Goal: Transaction & Acquisition: Book appointment/travel/reservation

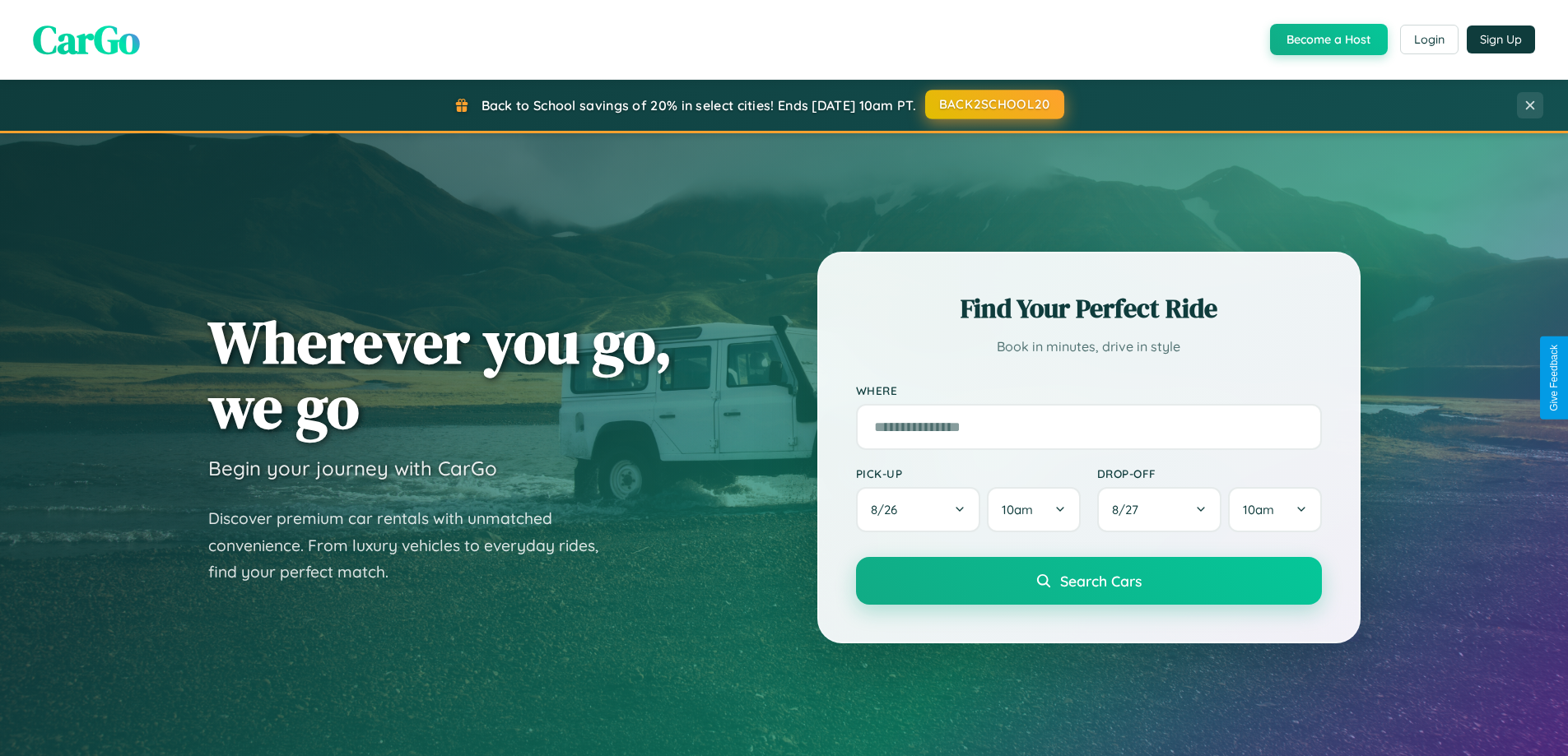
click at [994, 104] on button "BACK2SCHOOL20" at bounding box center [995, 104] width 139 height 30
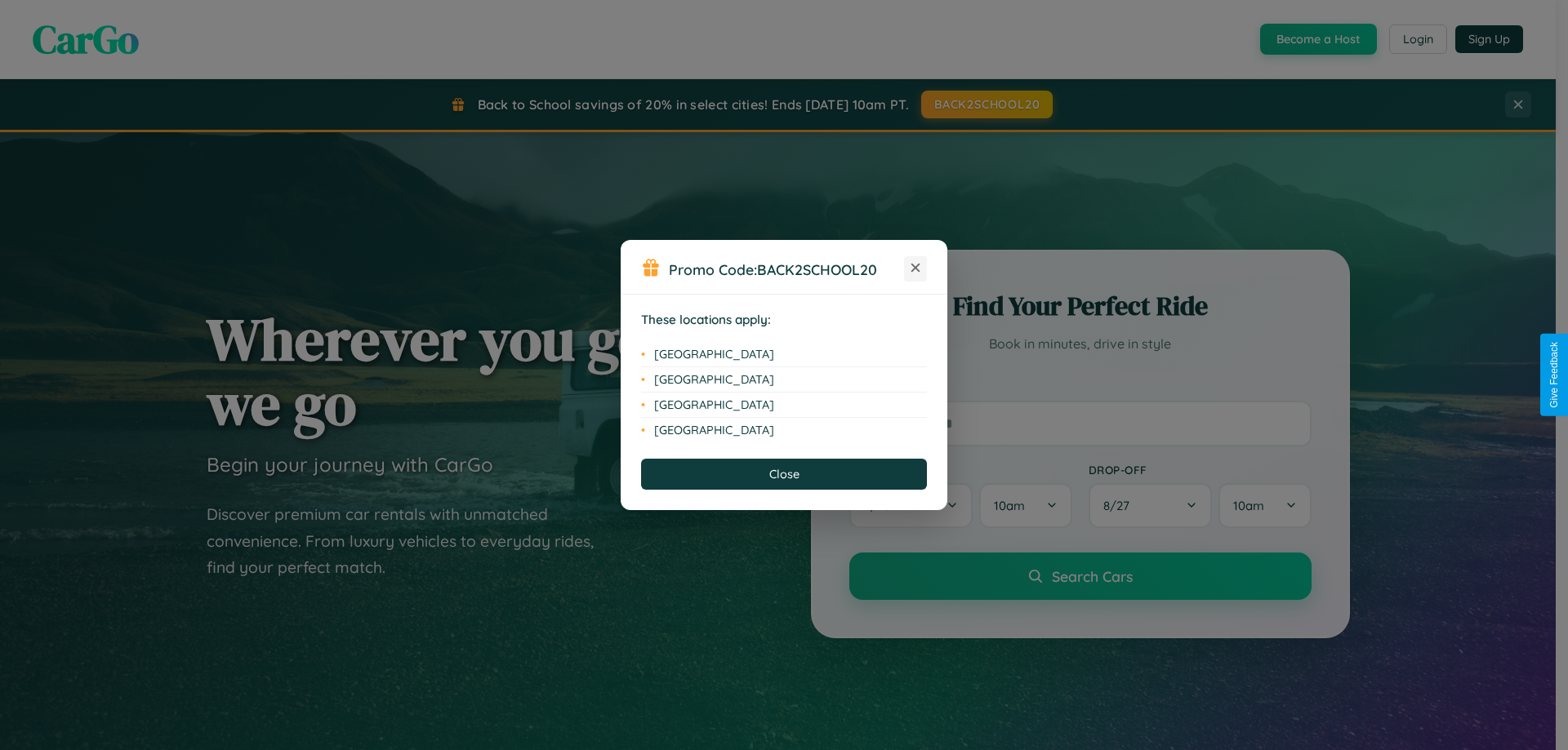
click at [915, 269] on icon at bounding box center [915, 268] width 9 height 9
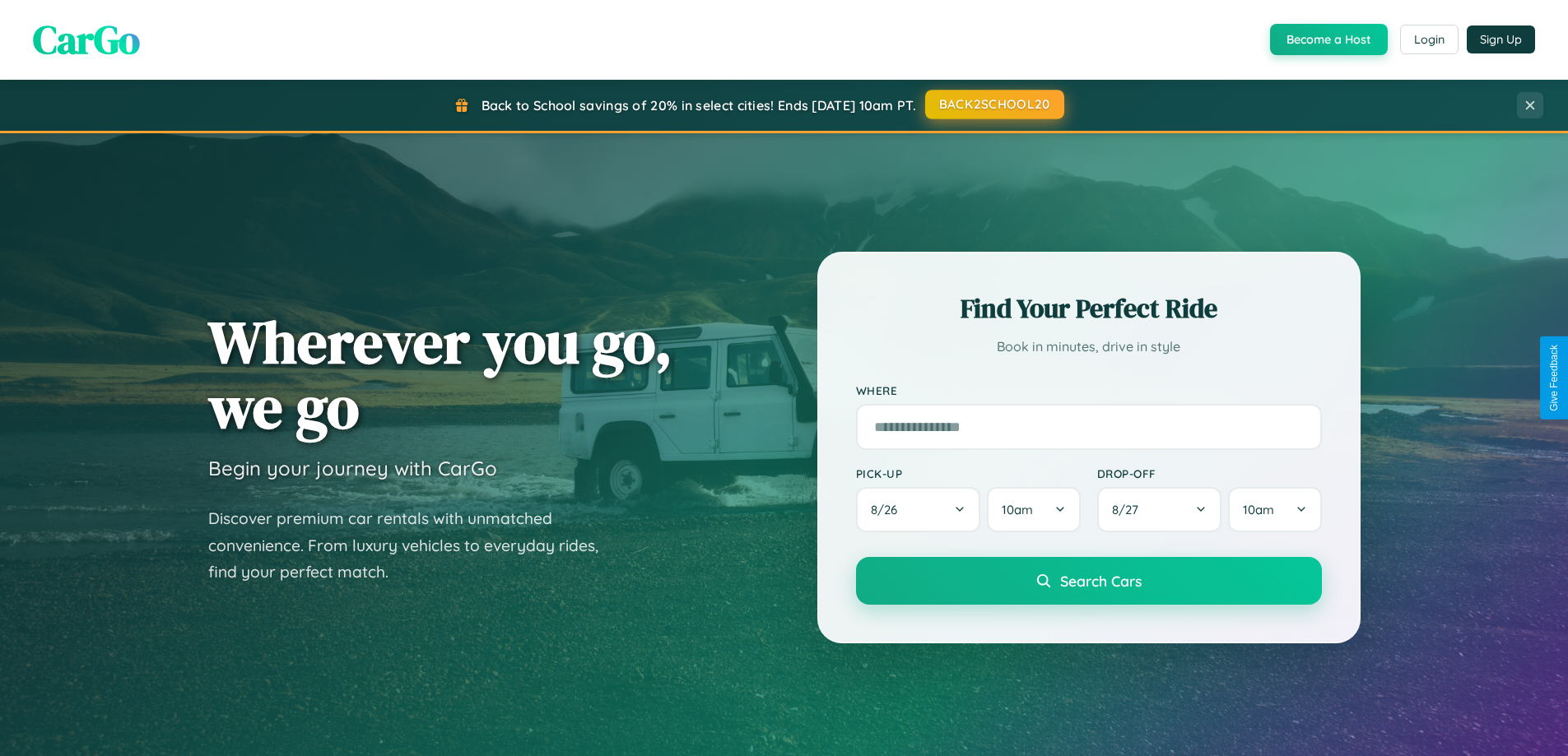
click at [994, 104] on button "BACK2SCHOOL20" at bounding box center [995, 104] width 139 height 30
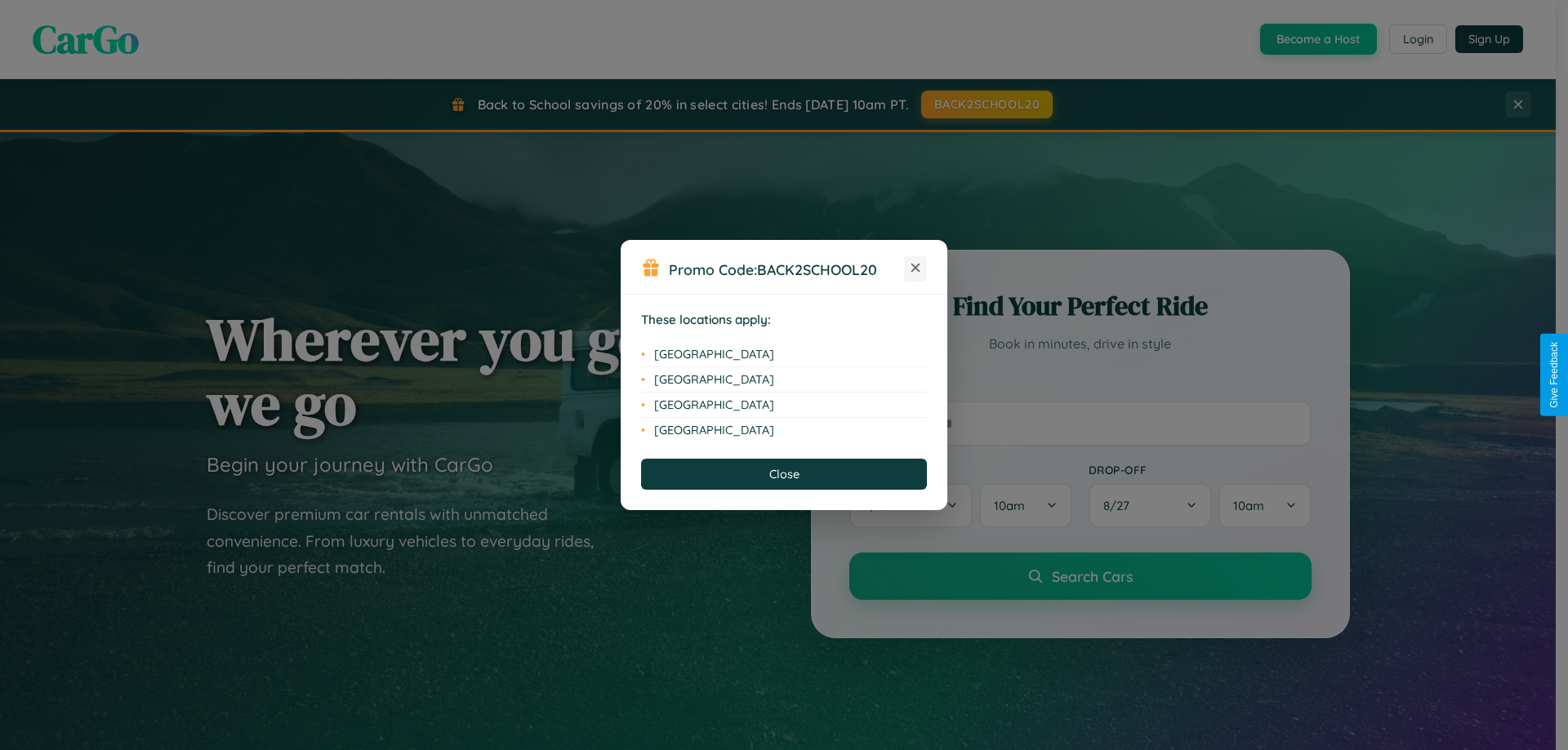
click at [915, 269] on icon at bounding box center [915, 268] width 9 height 9
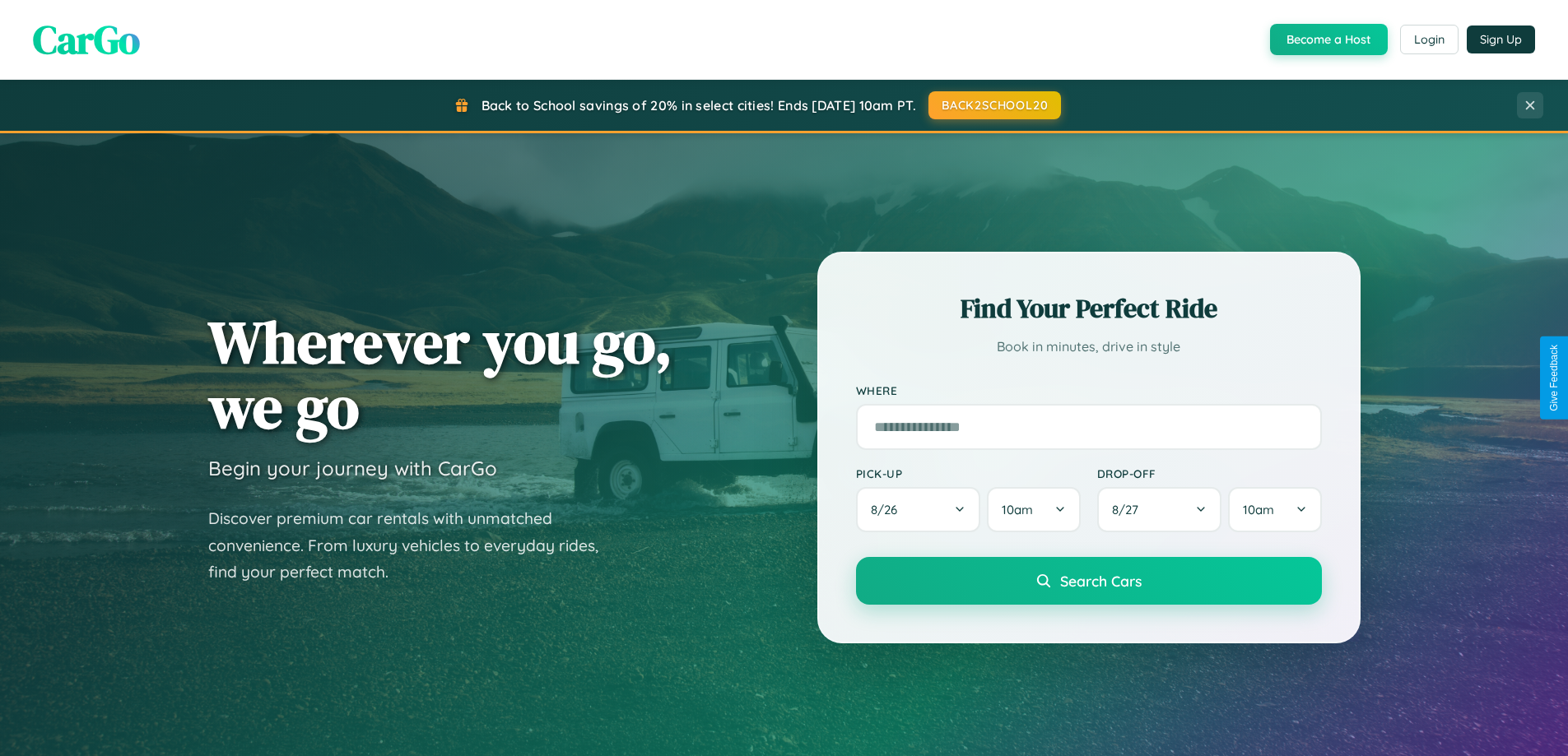
scroll to position [3165, 0]
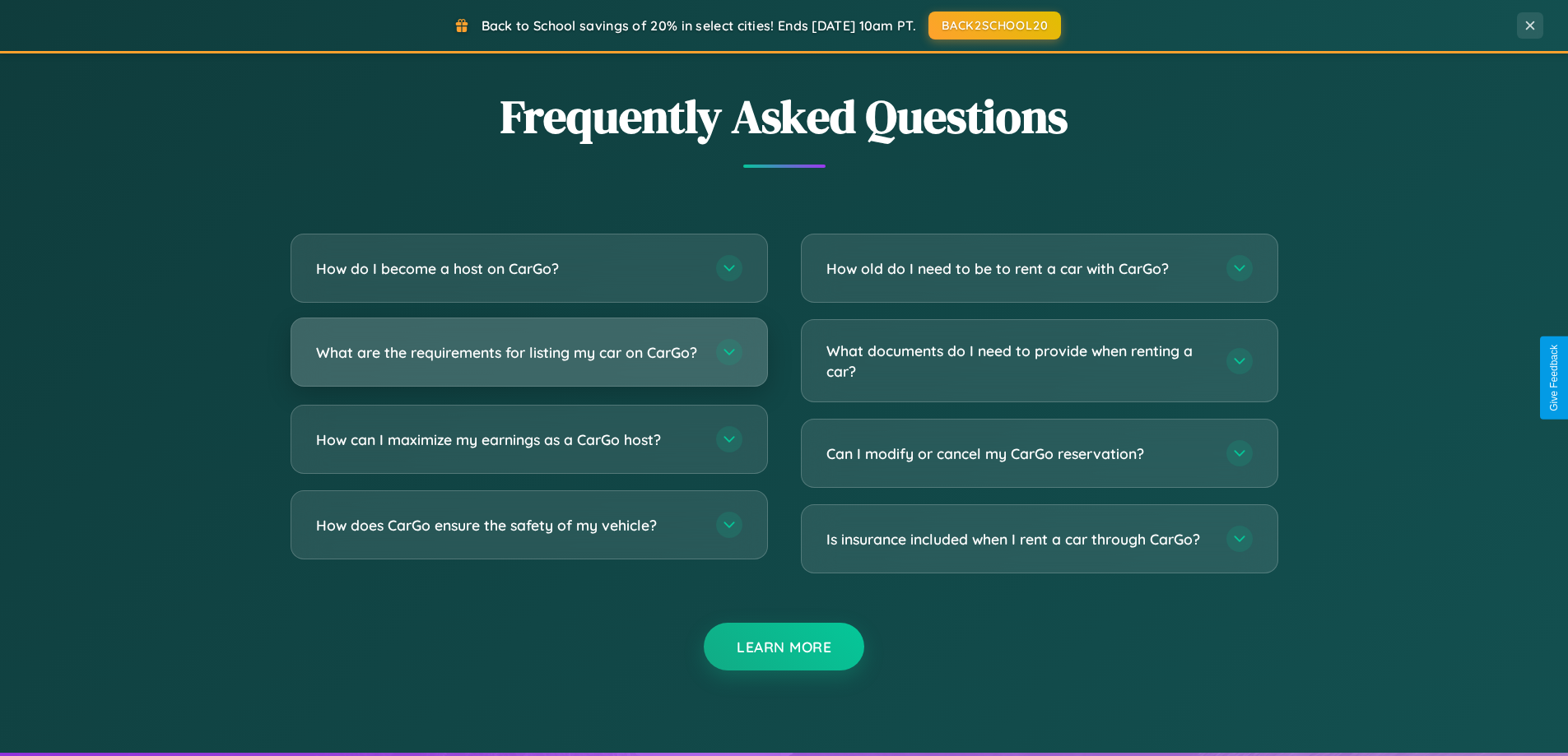
click at [529, 359] on h3 "What are the requirements for listing my car on CarGo?" at bounding box center [507, 352] width 384 height 20
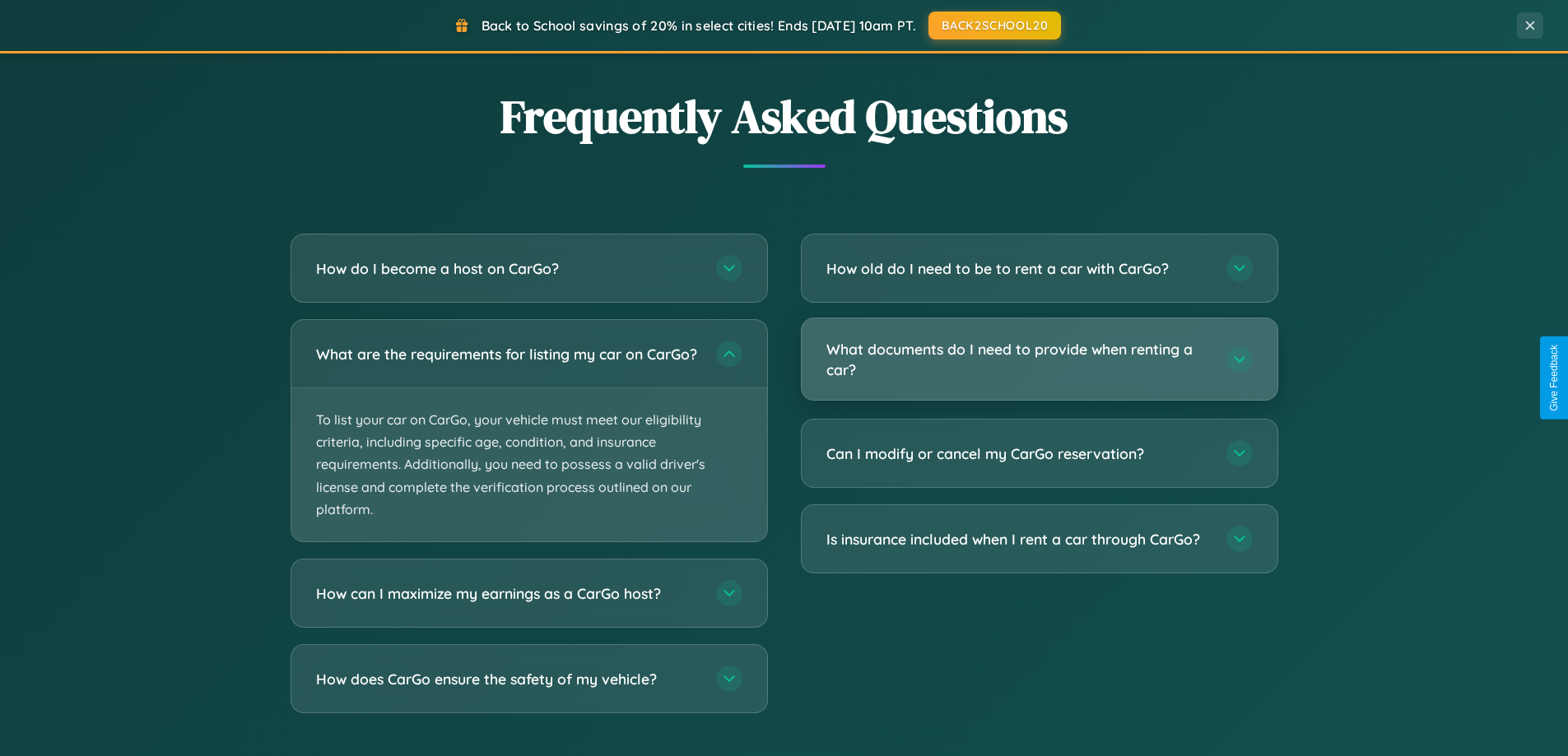
click at [1039, 360] on h3 "What documents do I need to provide when renting a car?" at bounding box center [1018, 359] width 384 height 41
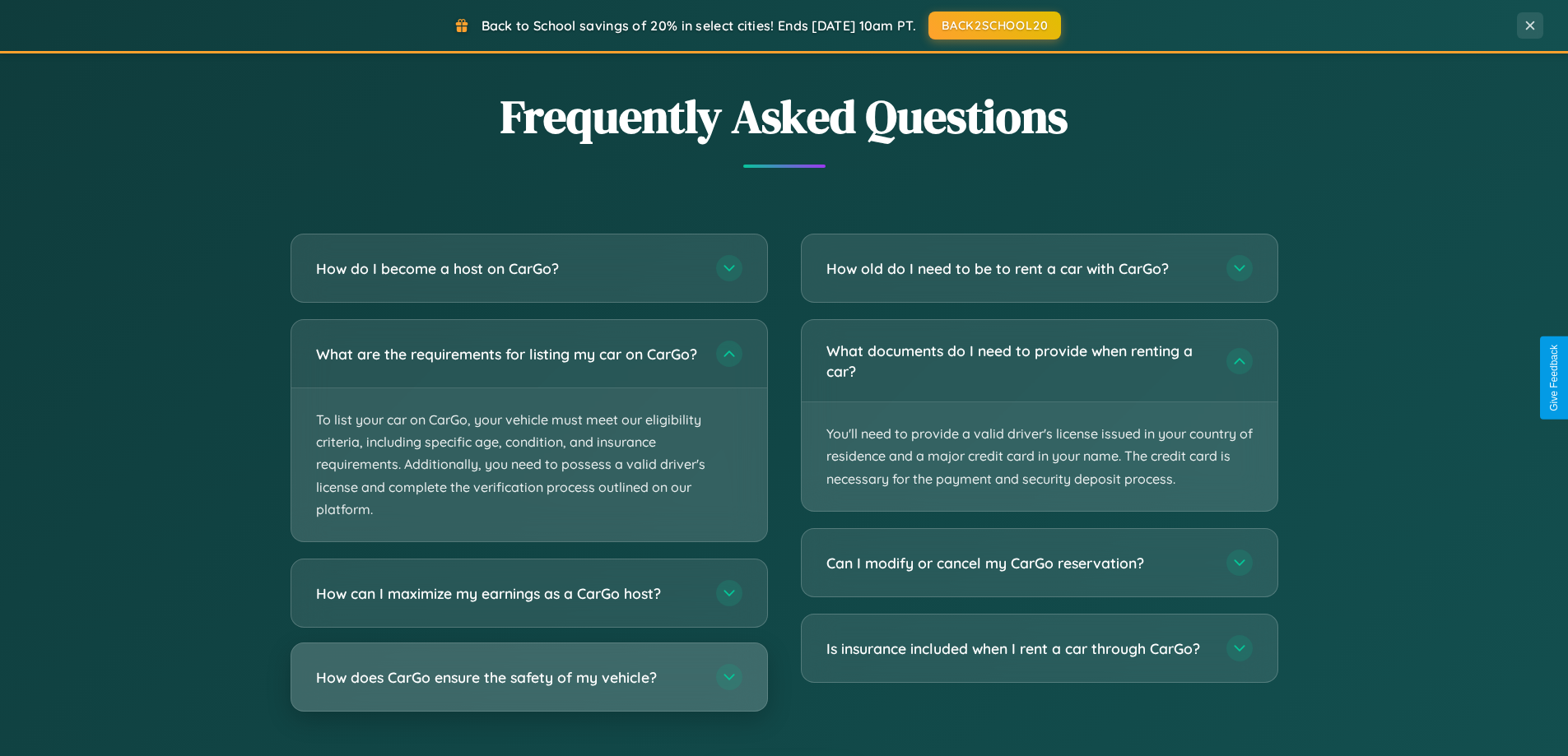
click at [529, 687] on h3 "How does CarGo ensure the safety of my vehicle?" at bounding box center [507, 677] width 384 height 20
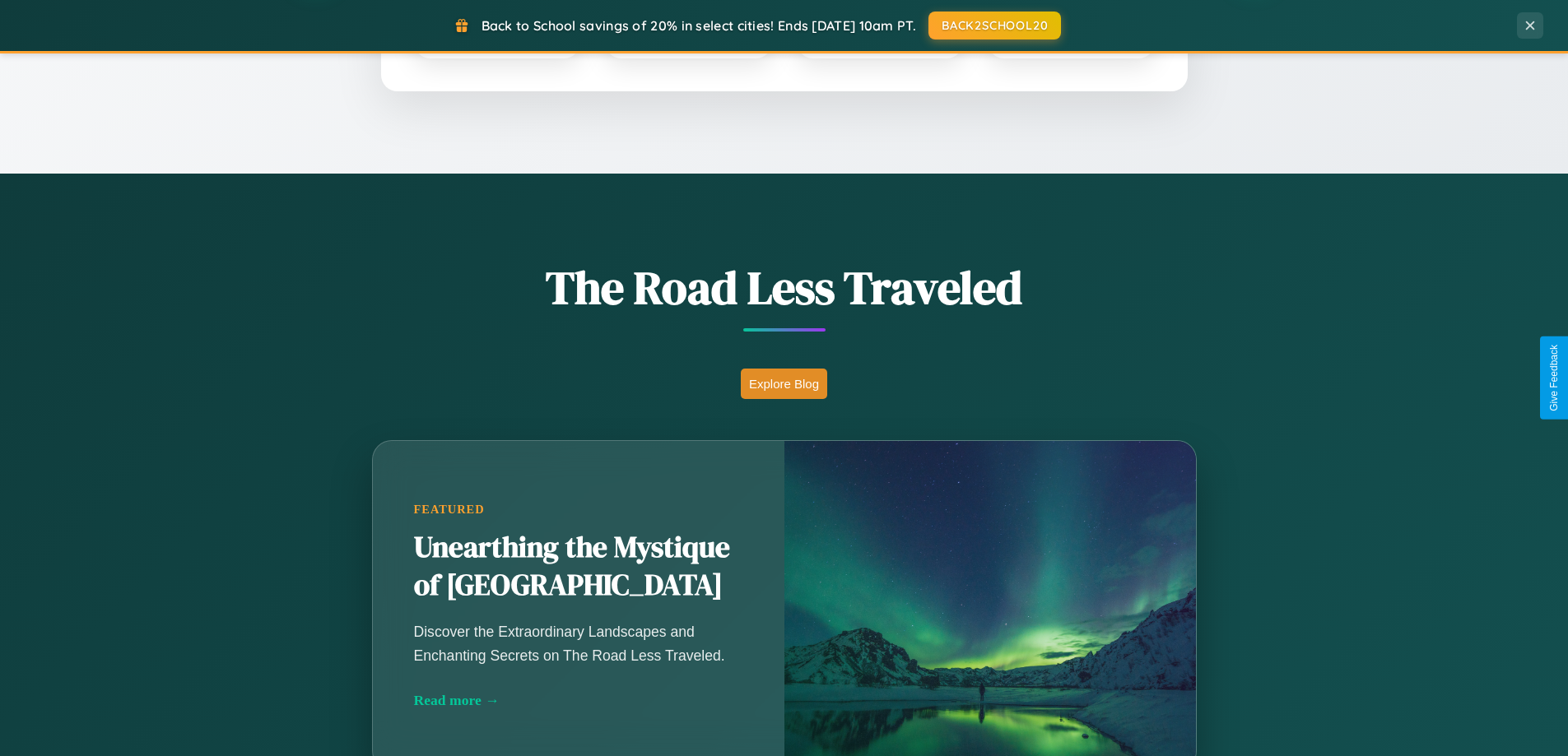
scroll to position [709, 0]
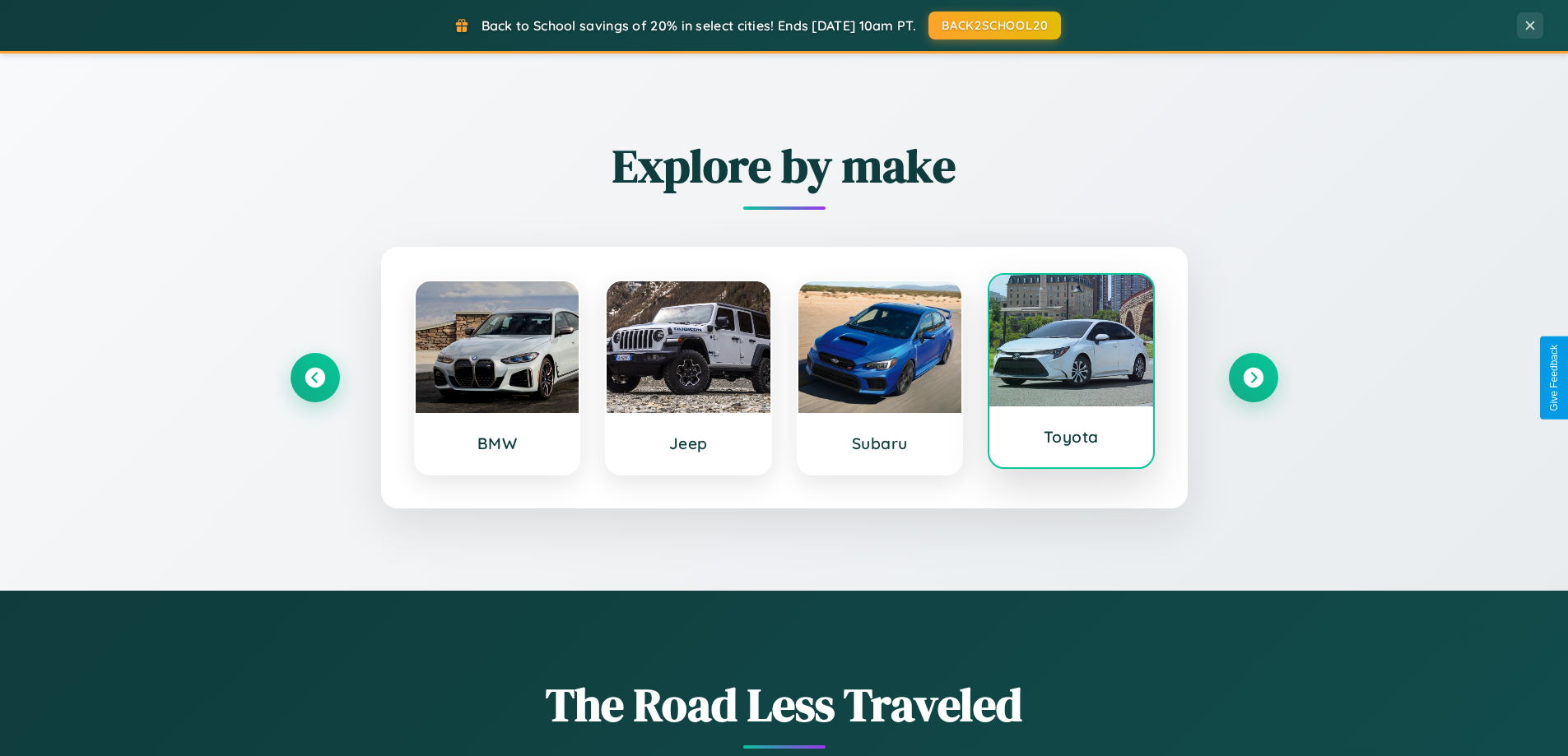
click at [1071, 372] on div at bounding box center [1071, 340] width 163 height 131
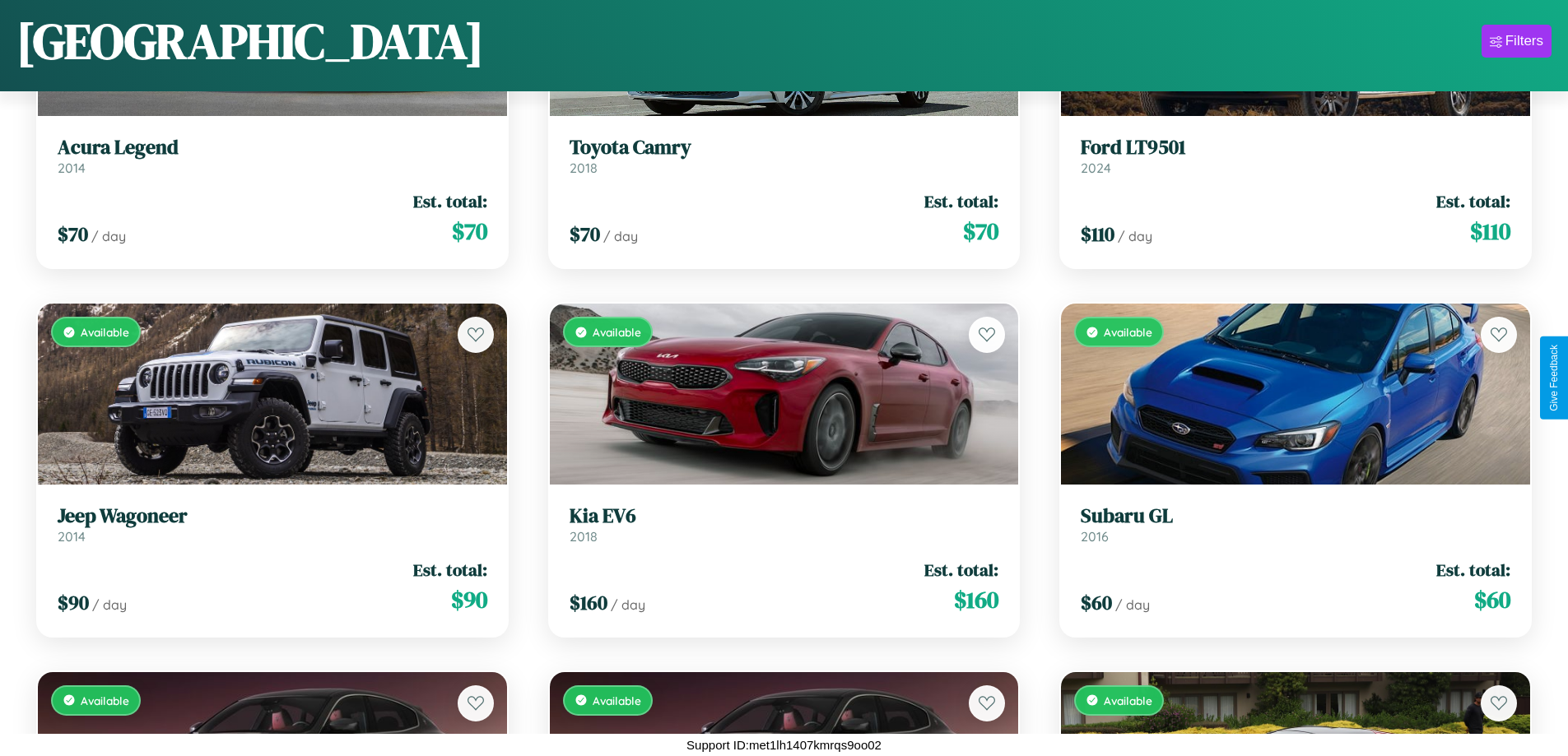
scroll to position [16439, 0]
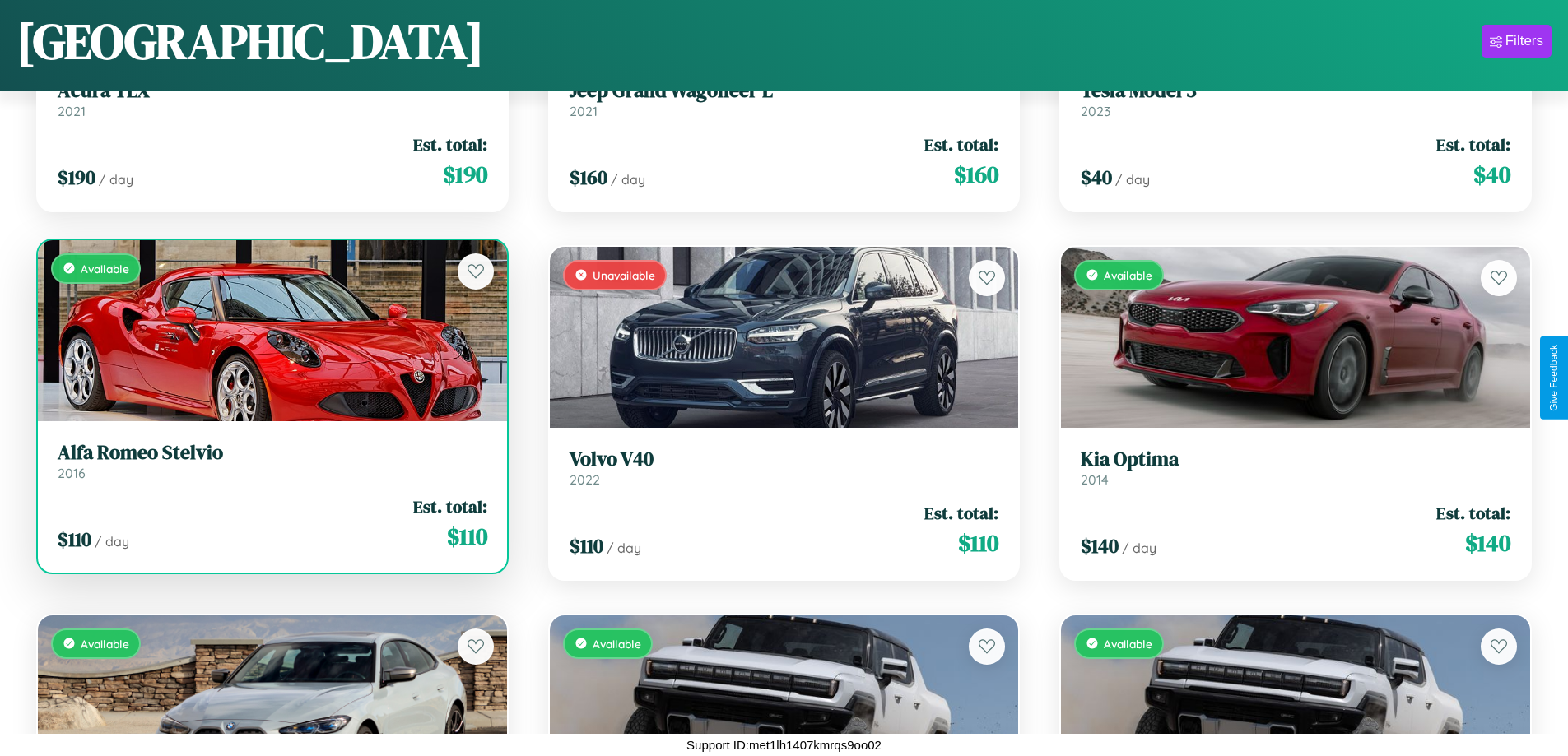
click at [270, 464] on link "Alfa Romeo Stelvio 2016" at bounding box center [272, 461] width 429 height 41
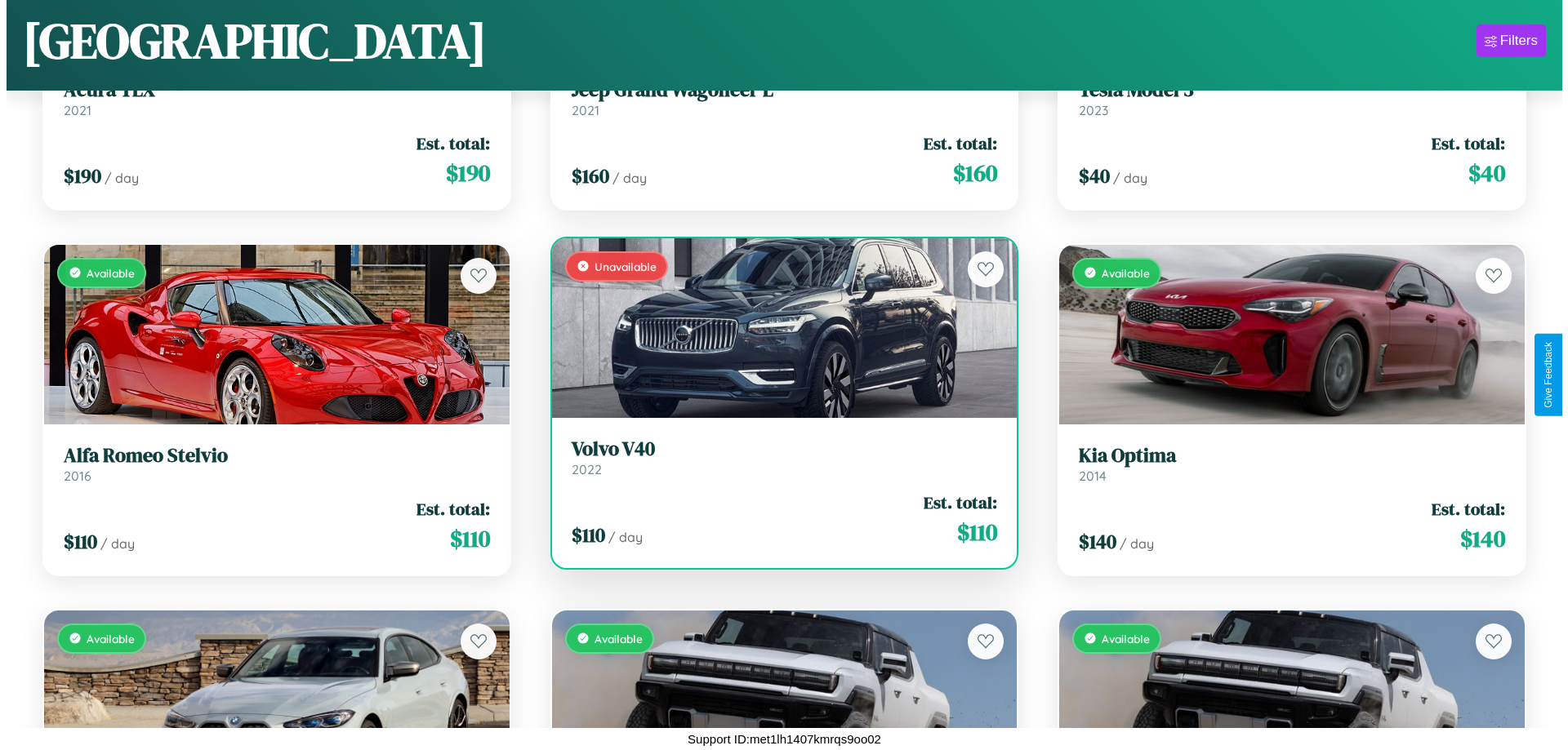
scroll to position [0, 0]
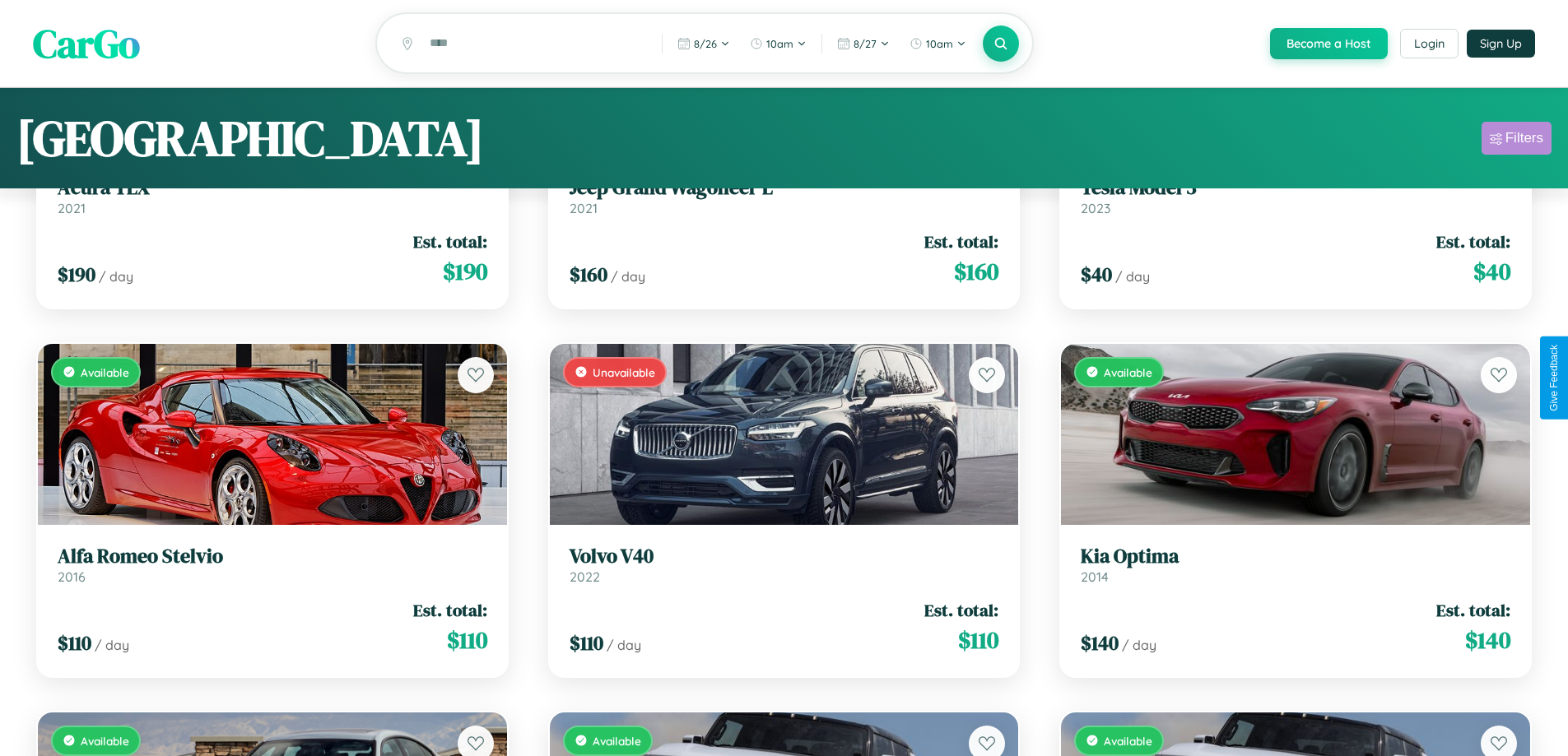
click at [1516, 141] on div "Filters" at bounding box center [1524, 138] width 38 height 16
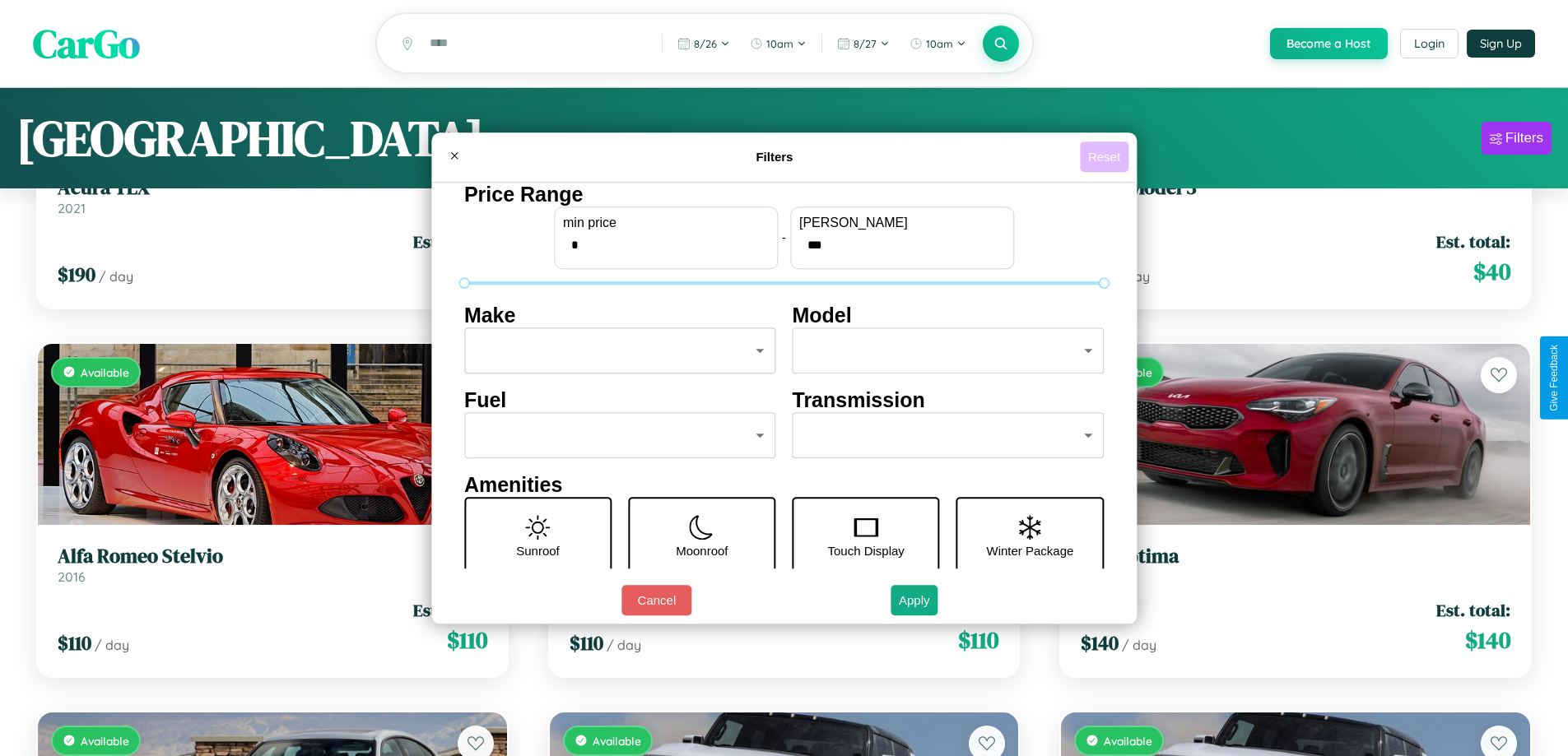
click at [1106, 157] on button "Reset" at bounding box center [1104, 157] width 48 height 30
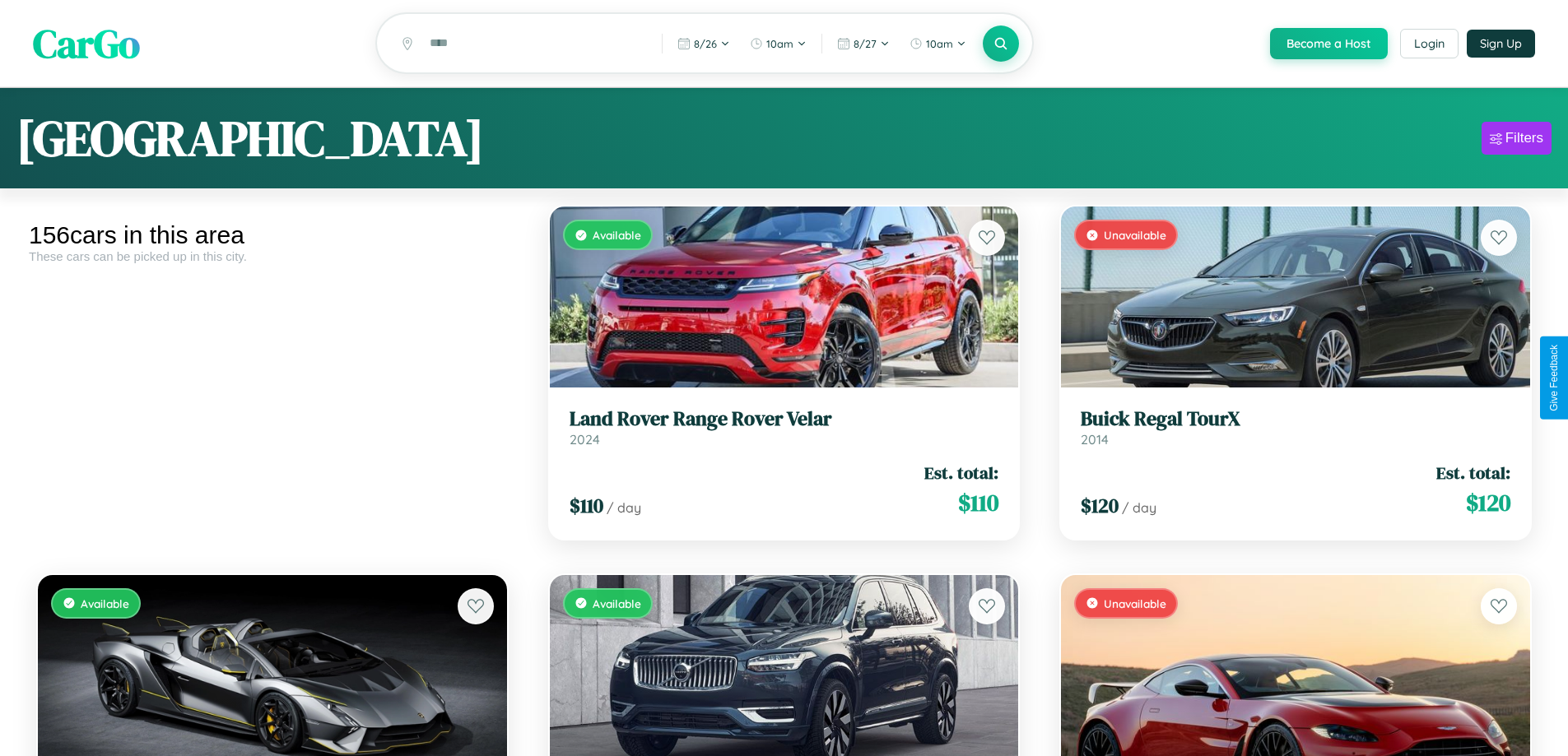
scroll to position [13246, 0]
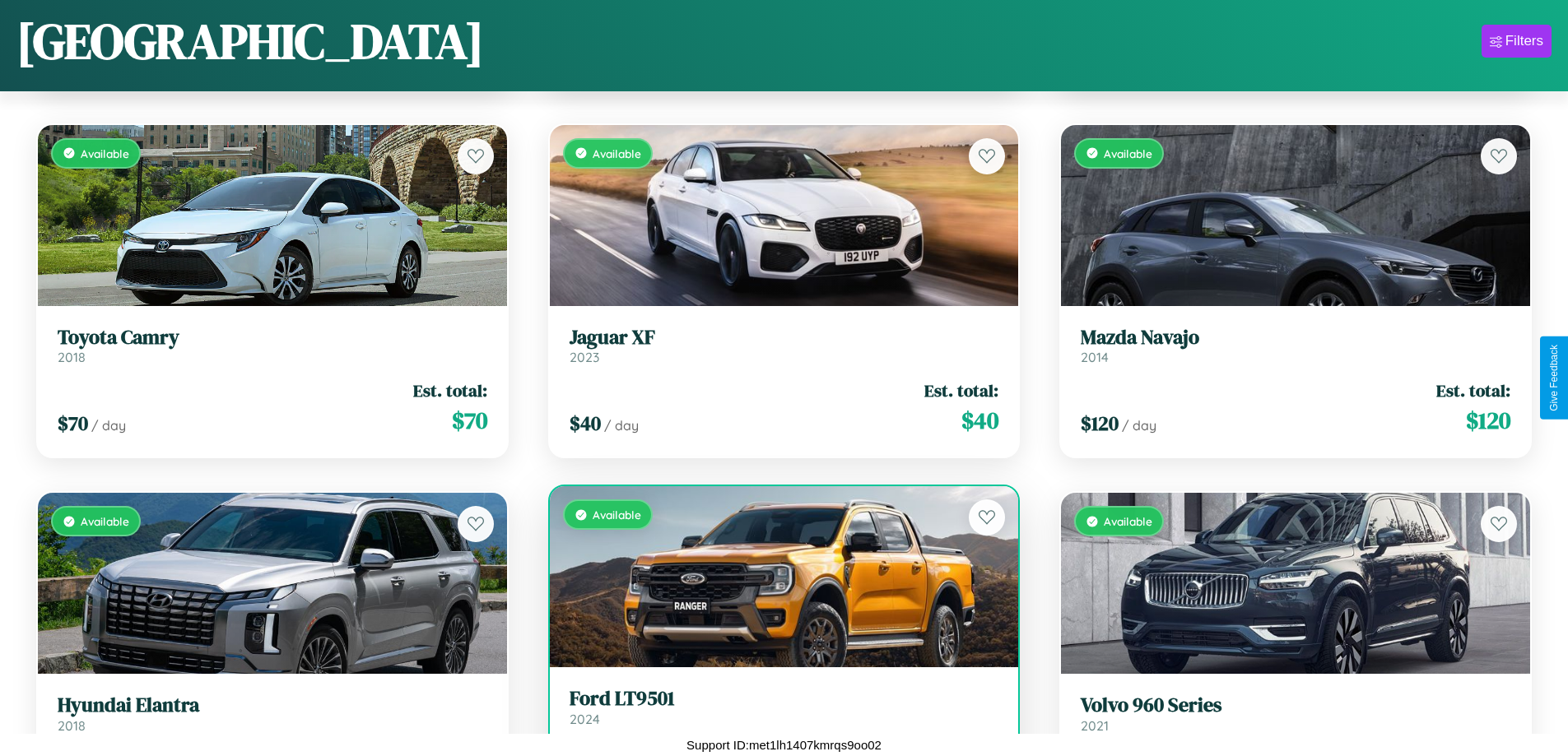
click at [777, 711] on h3 "Ford LT9501" at bounding box center [784, 698] width 429 height 24
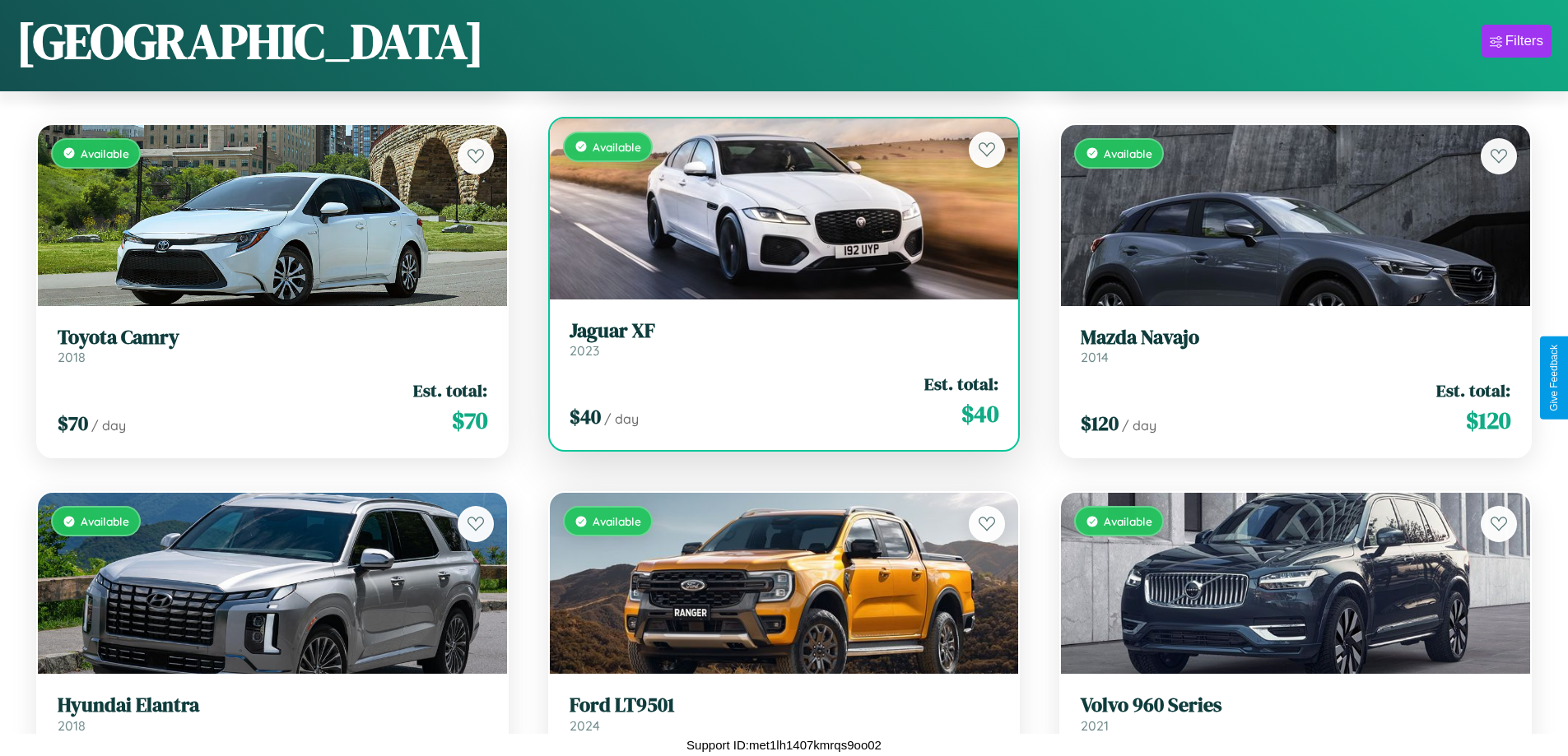
scroll to position [18649, 0]
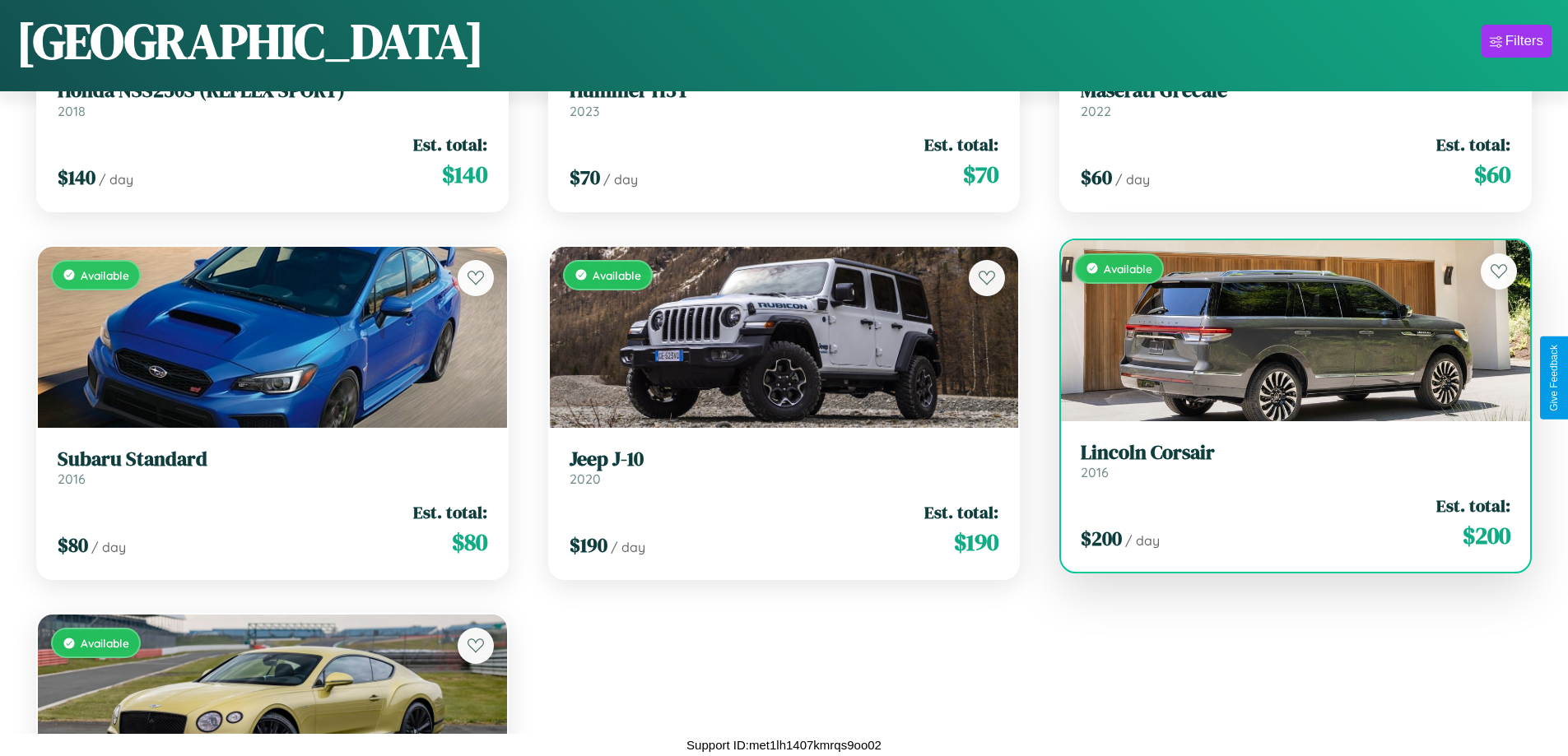
click at [1285, 461] on h3 "Lincoln Corsair" at bounding box center [1295, 453] width 429 height 24
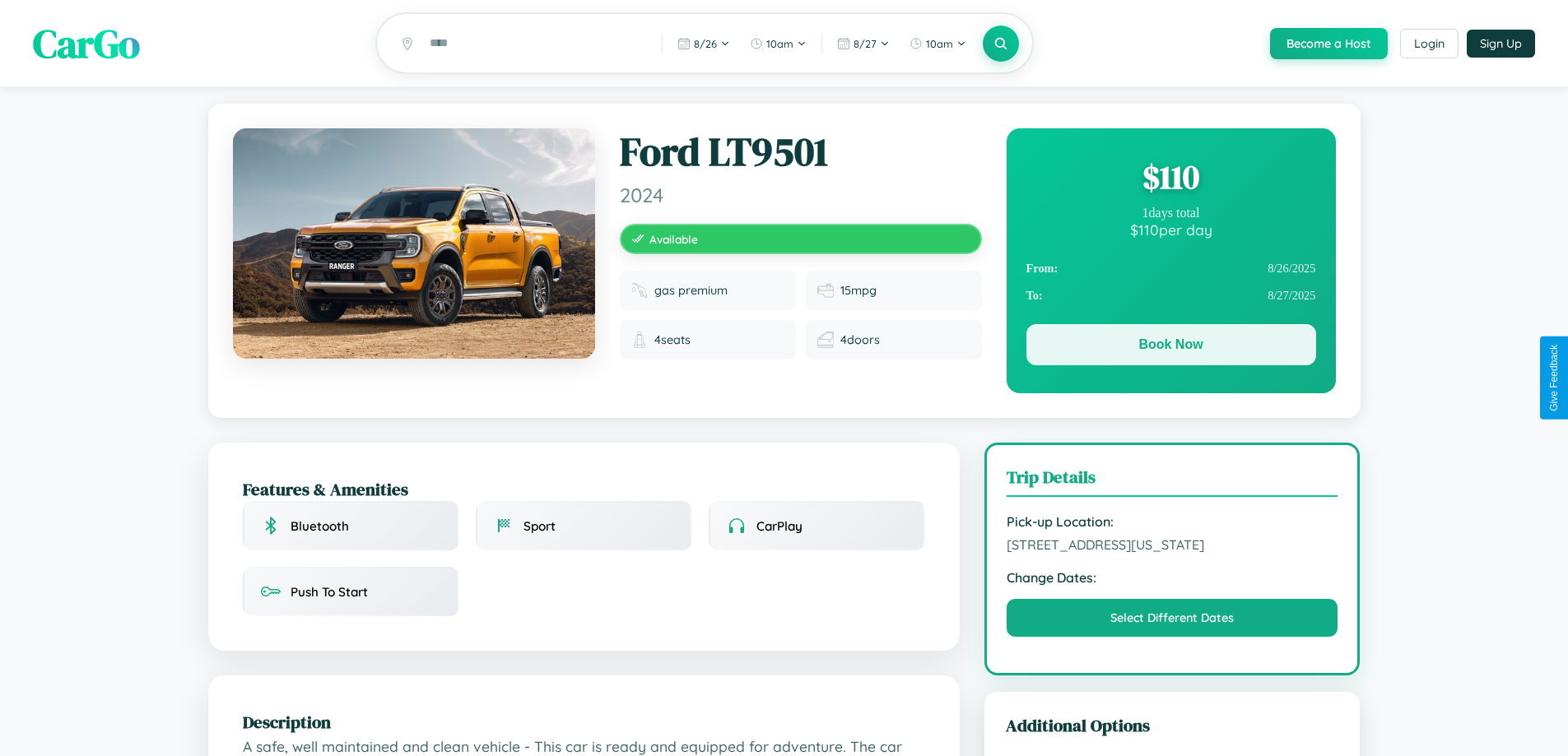
click at [1171, 347] on button "Book Now" at bounding box center [1172, 345] width 290 height 41
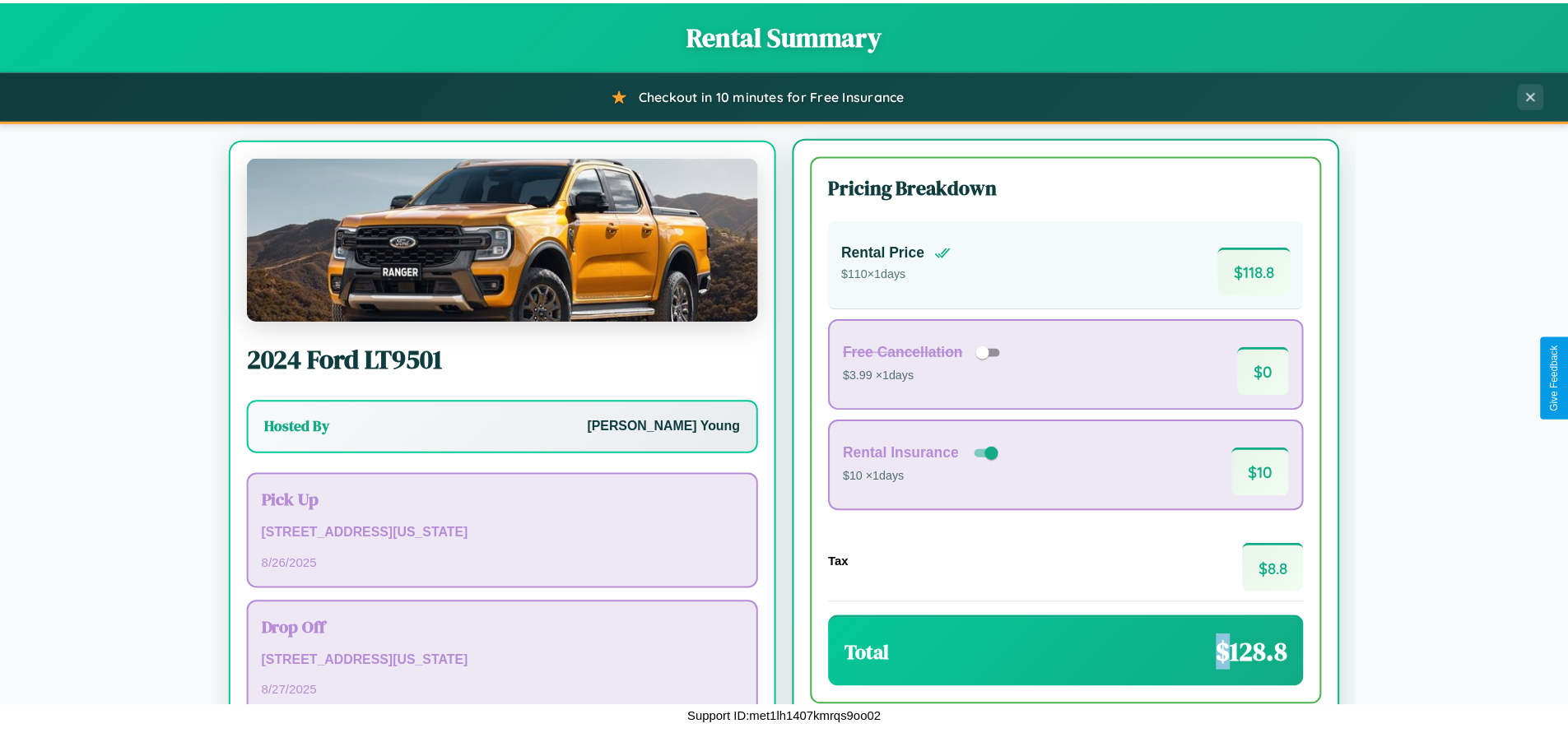
scroll to position [76, 0]
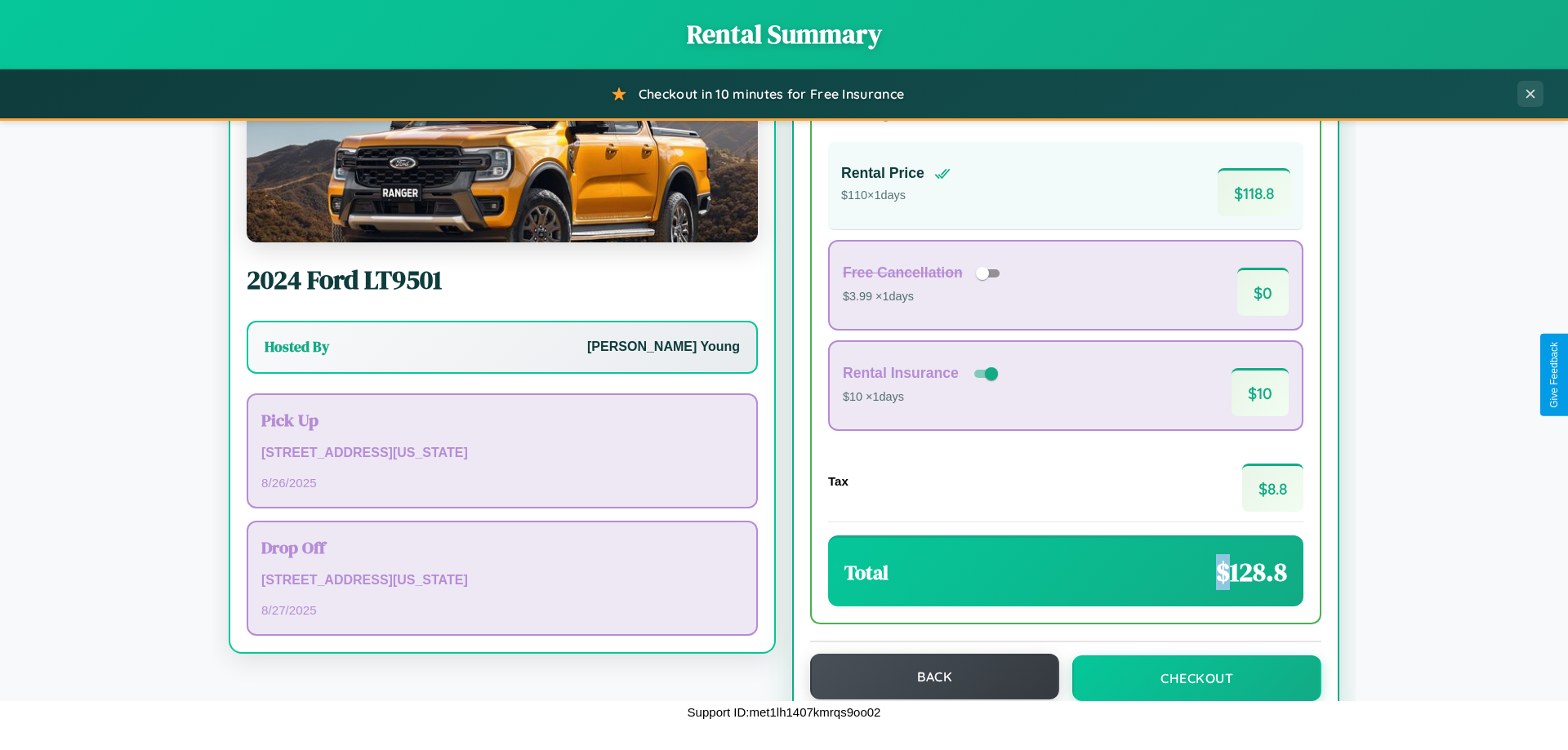
click at [927, 677] on button "Back" at bounding box center [934, 676] width 249 height 45
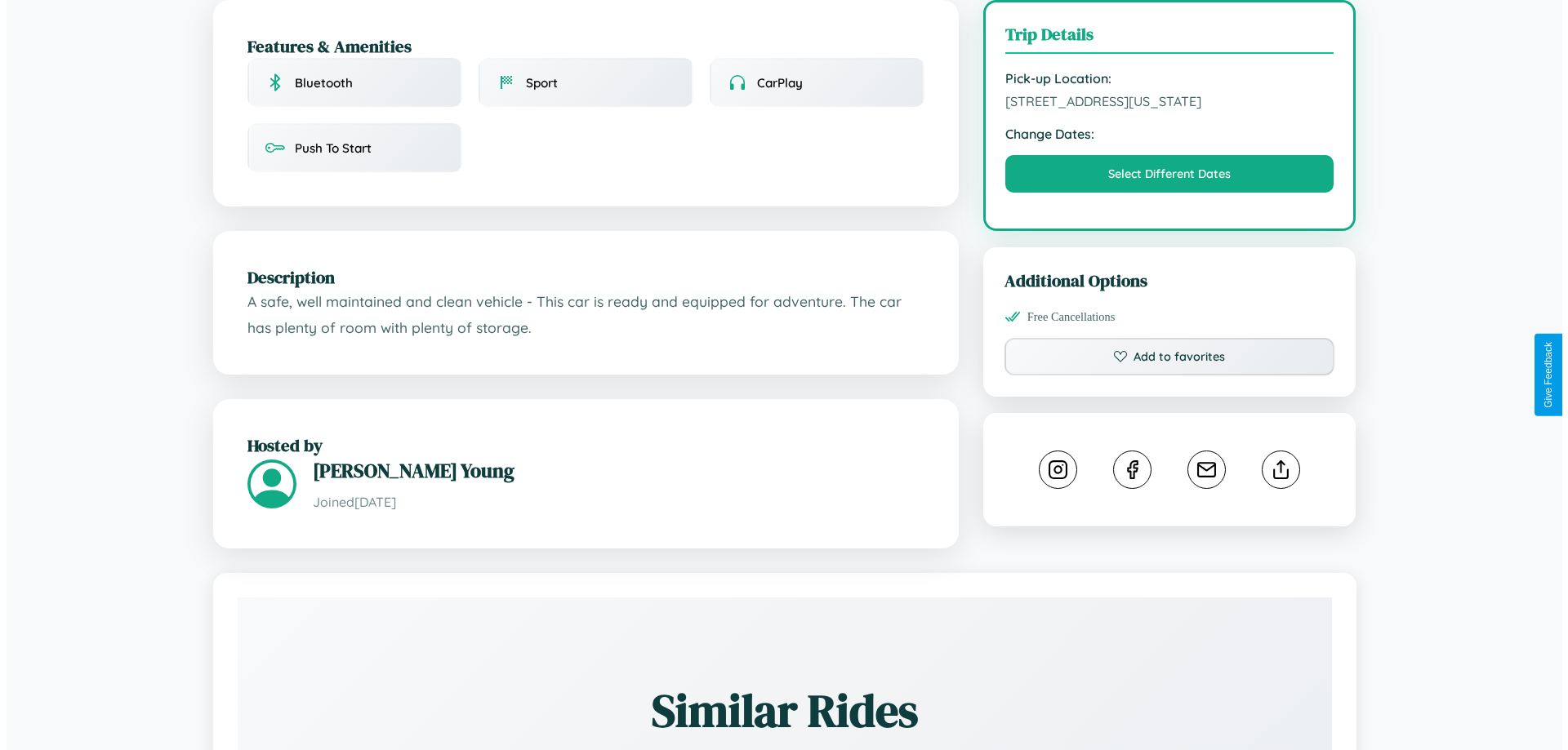
scroll to position [440, 0]
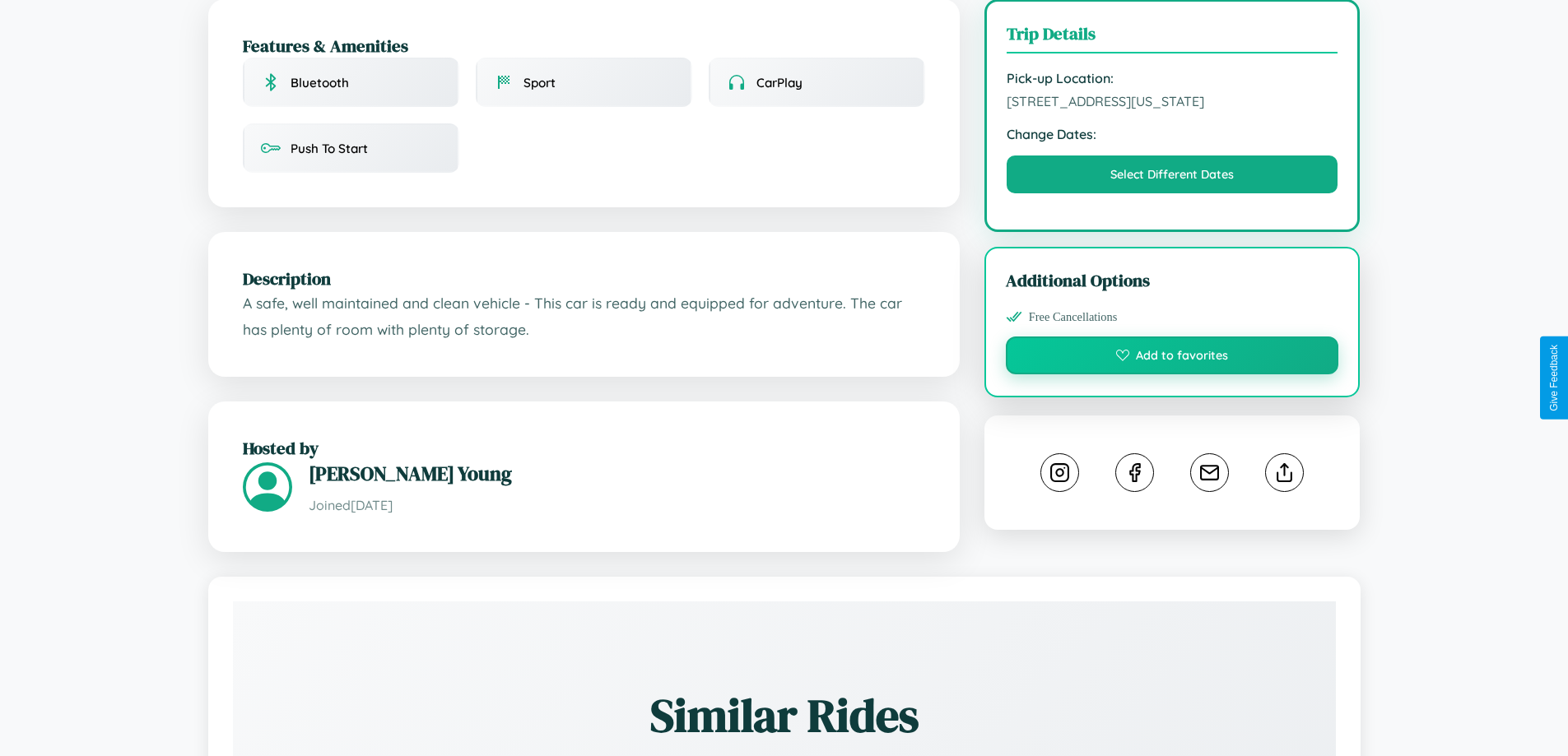
click at [1172, 374] on button "Add to favorites" at bounding box center [1172, 355] width 334 height 38
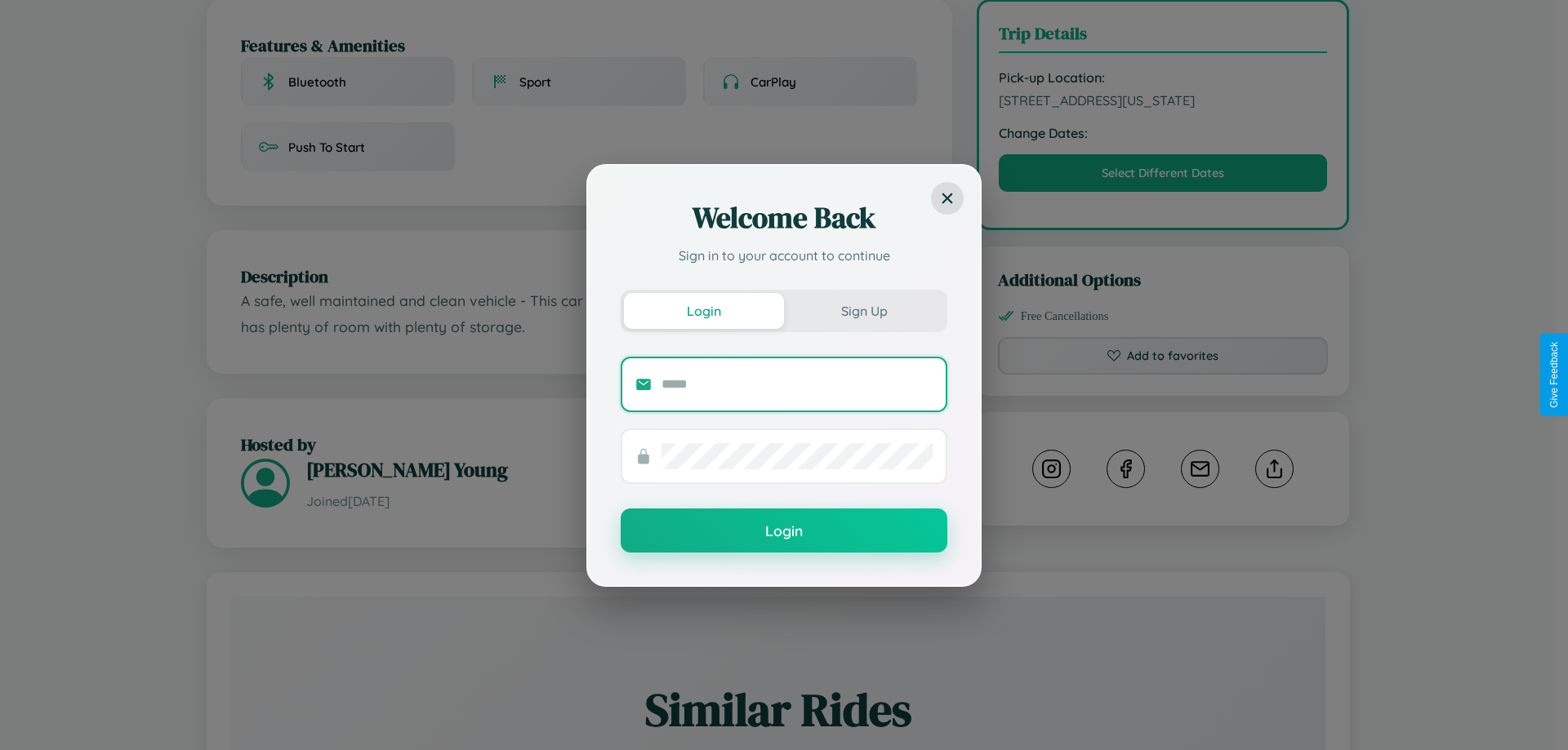
click at [797, 384] on input "text" at bounding box center [797, 384] width 271 height 26
click at [1163, 191] on div "Welcome Back Sign in to your account to continue Login Sign Up Login" at bounding box center [784, 375] width 1568 height 750
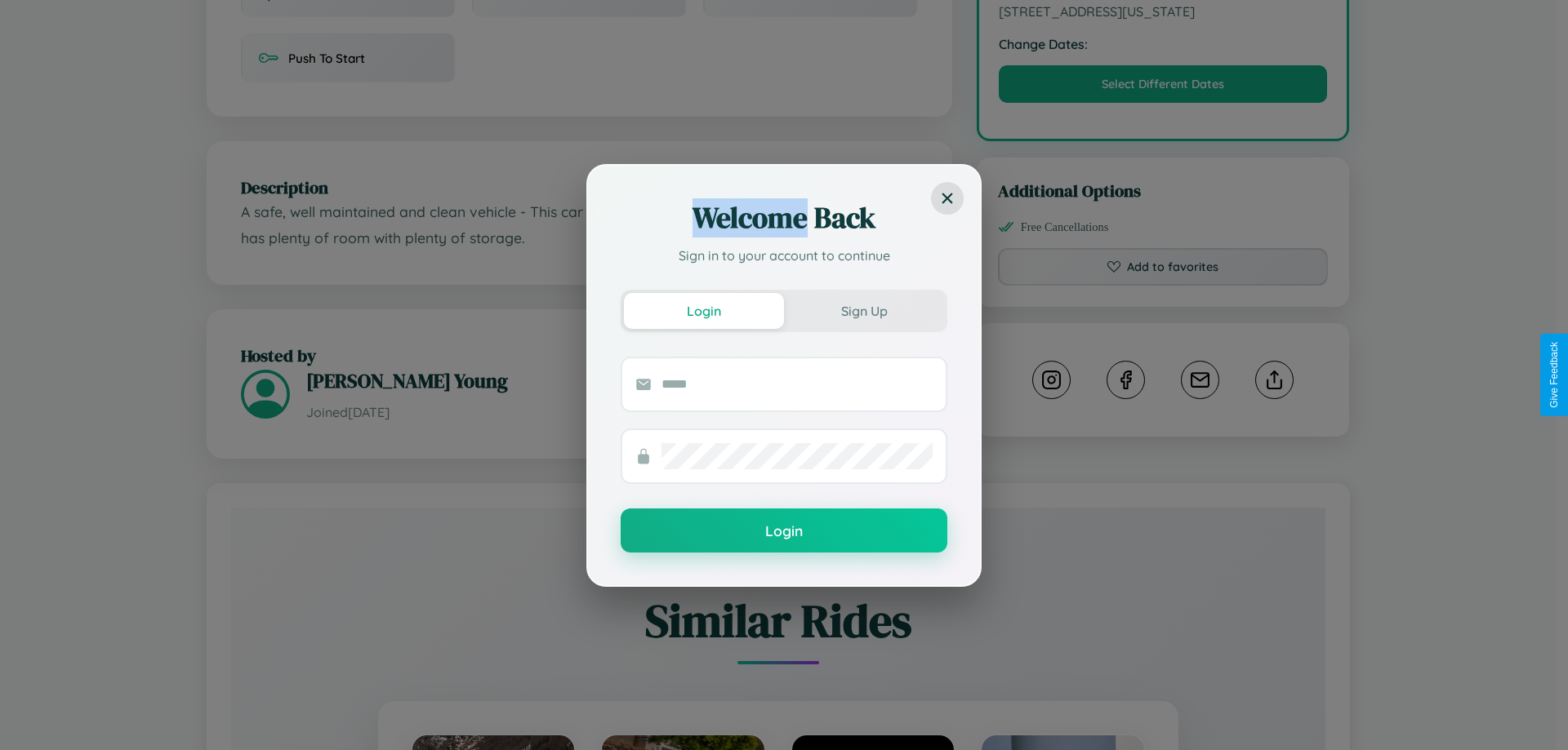
scroll to position [553, 0]
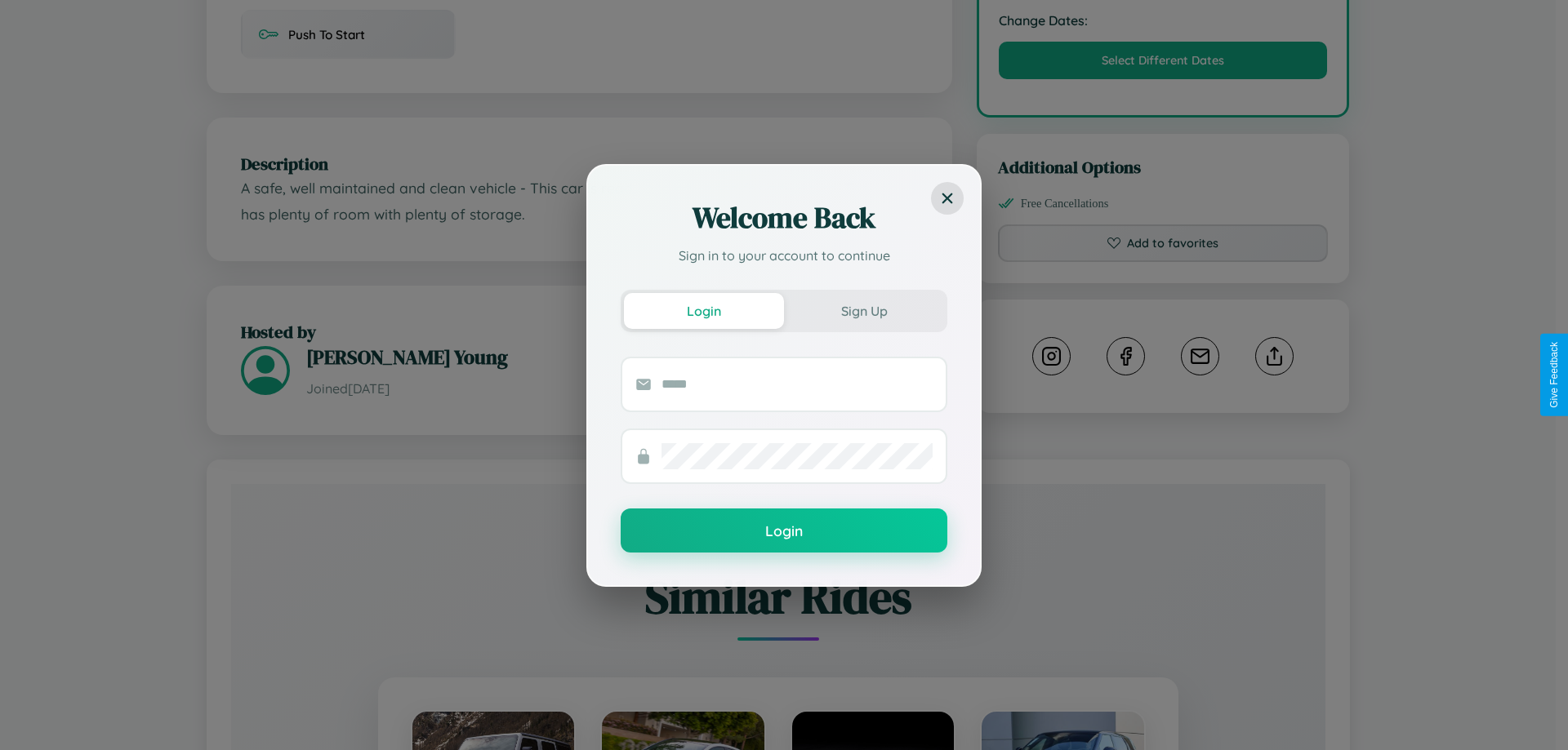
click at [1274, 375] on div "Welcome Back Sign in to your account to continue Login Sign Up Login" at bounding box center [784, 375] width 1568 height 750
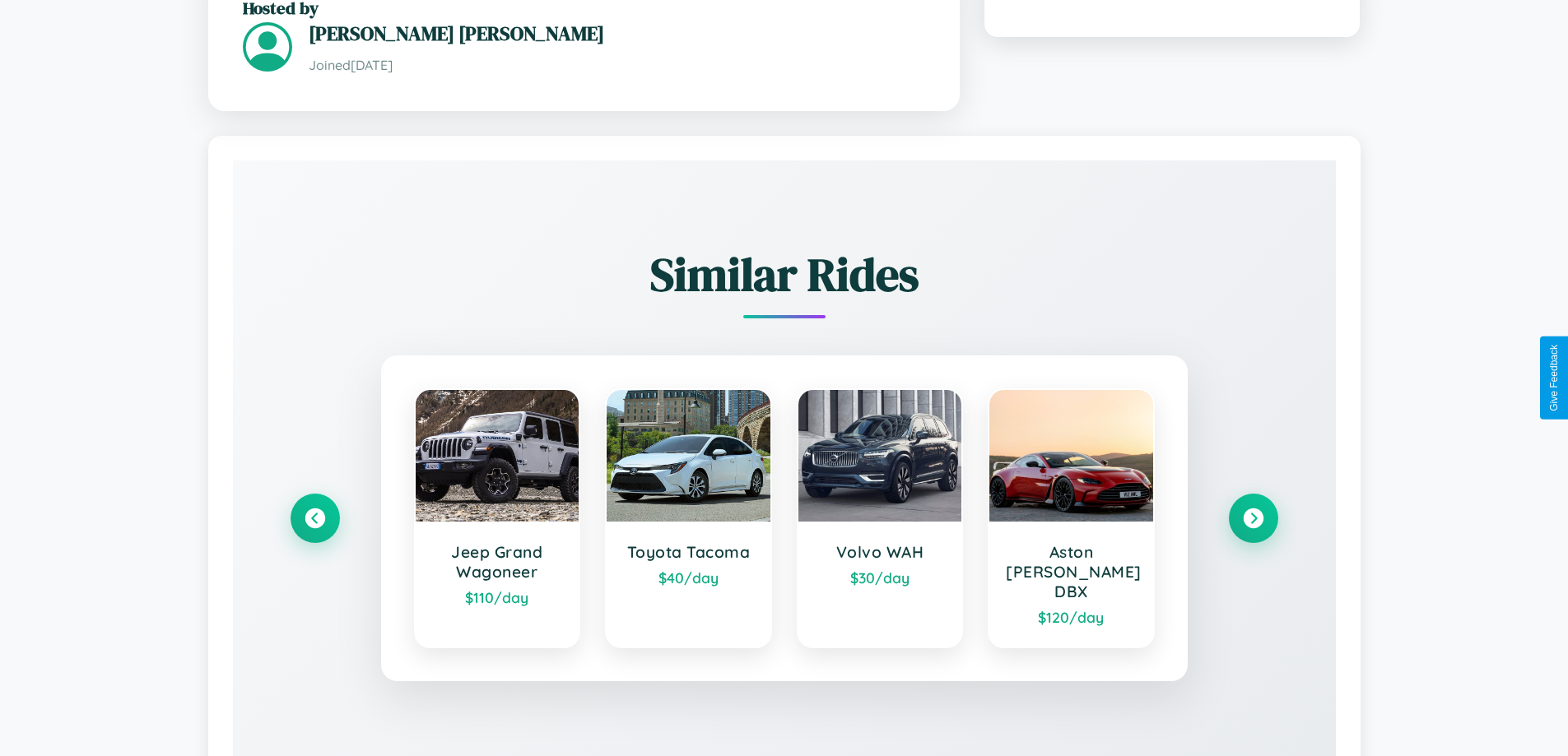
scroll to position [990, 0]
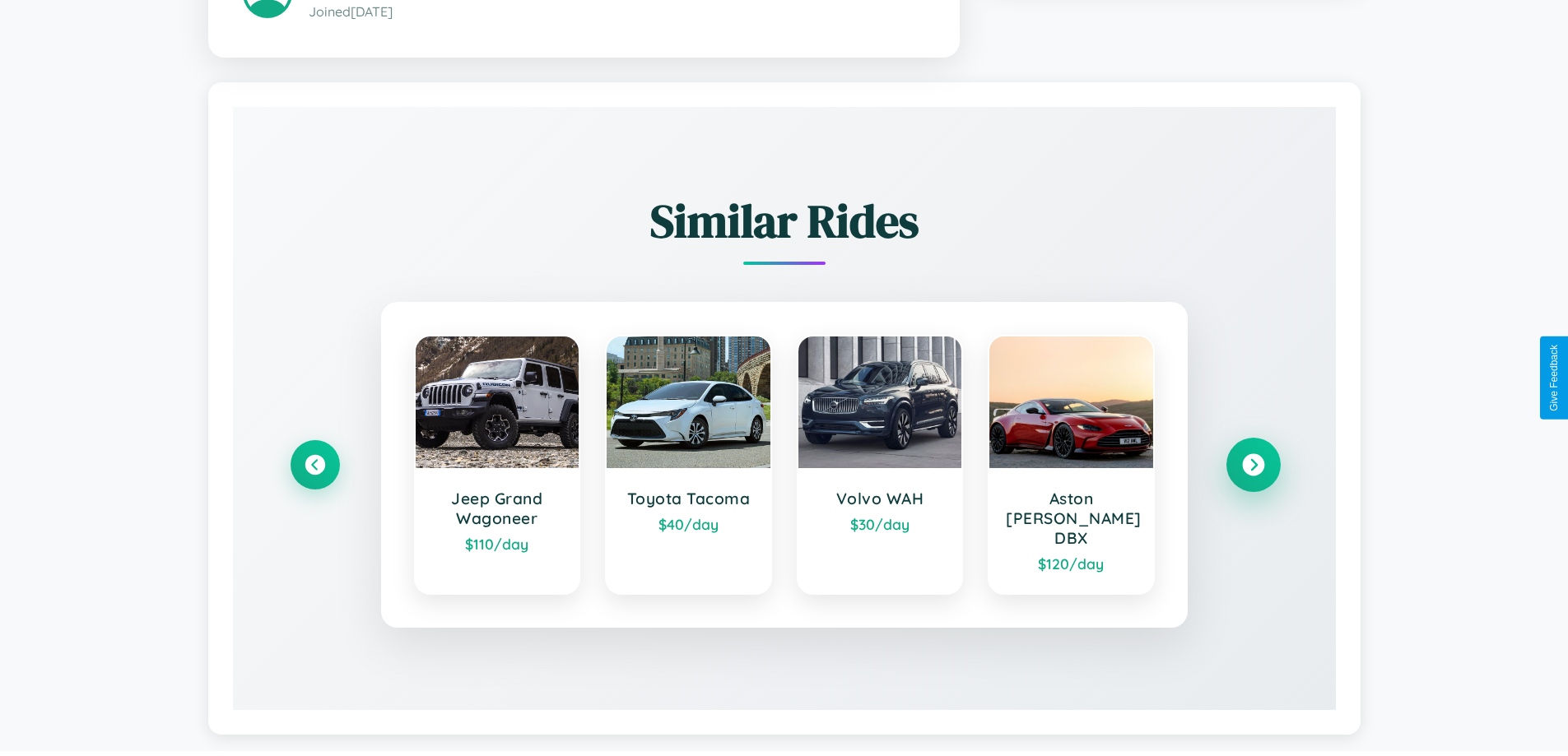
click at [1253, 457] on icon at bounding box center [1253, 465] width 22 height 22
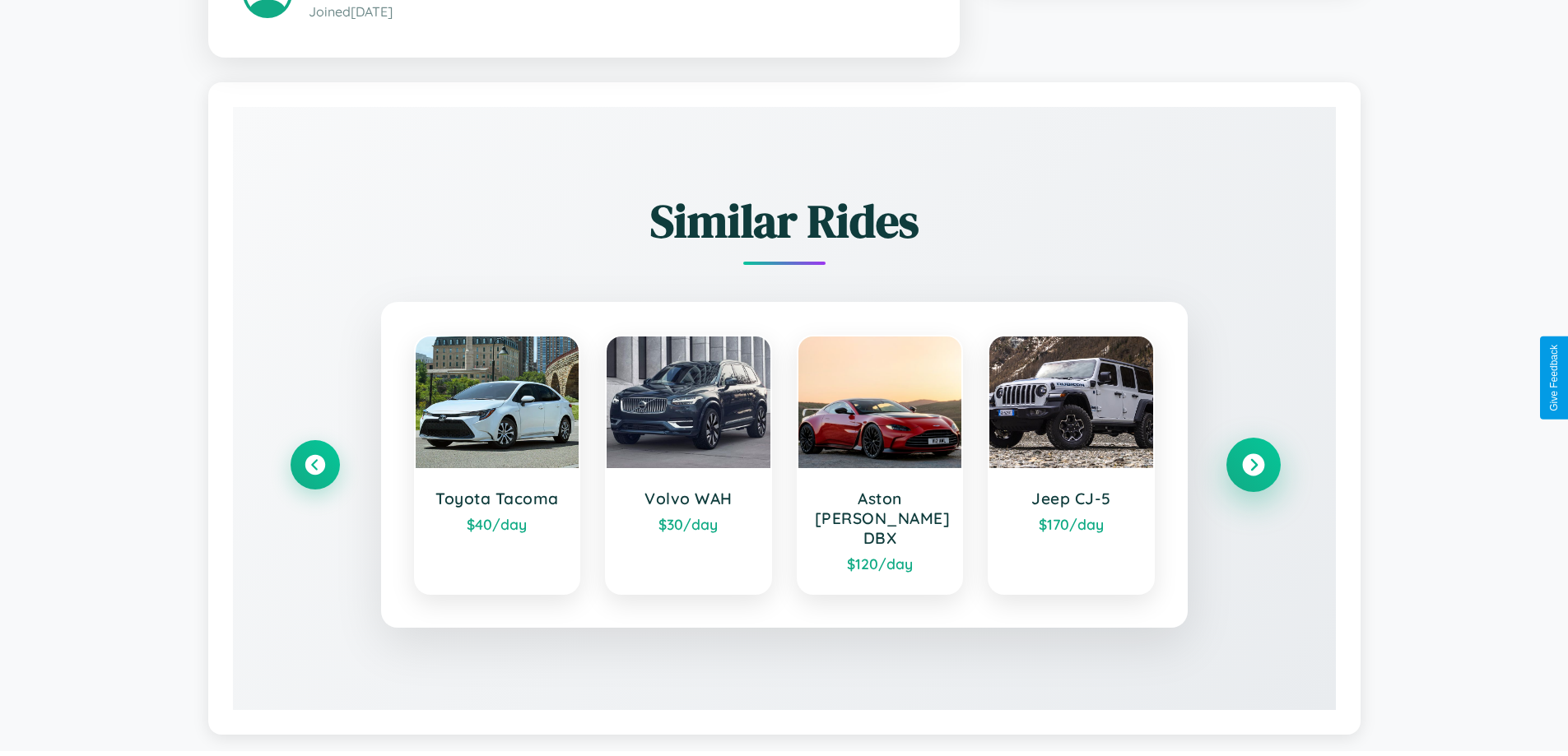
click at [1253, 457] on icon at bounding box center [1253, 465] width 22 height 22
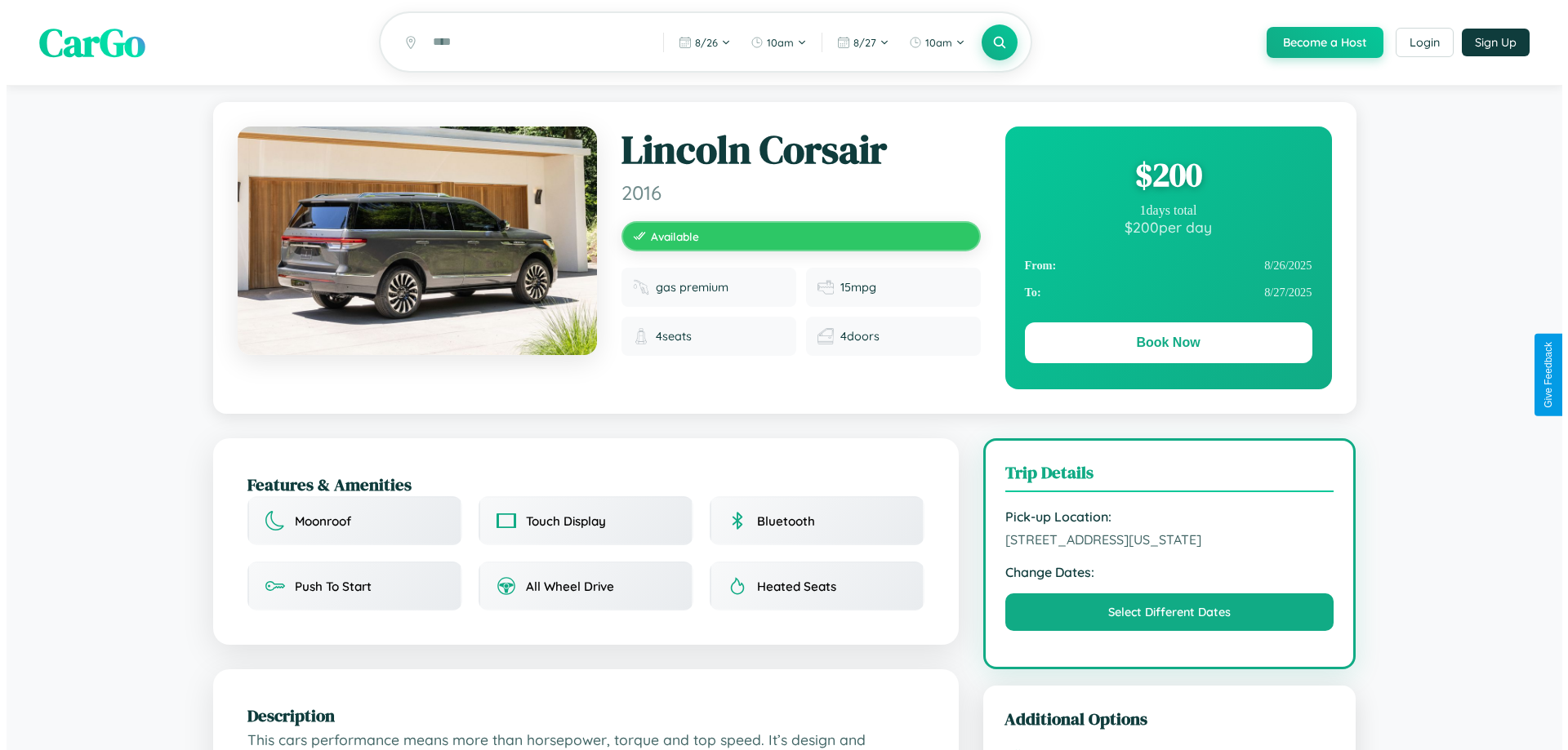
scroll to position [0, 0]
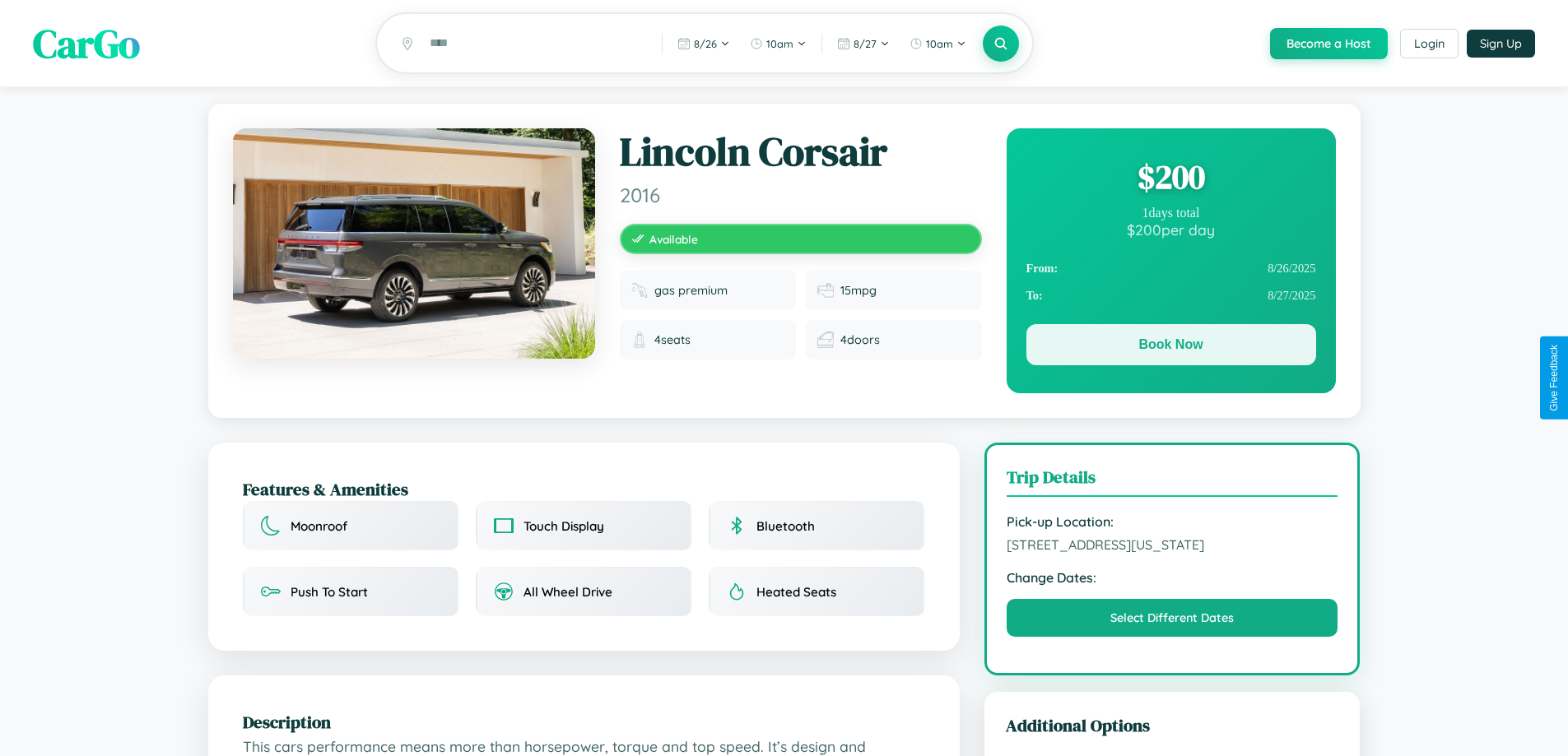
click at [1171, 347] on button "Book Now" at bounding box center [1172, 345] width 290 height 41
